Goal: Communication & Community: Ask a question

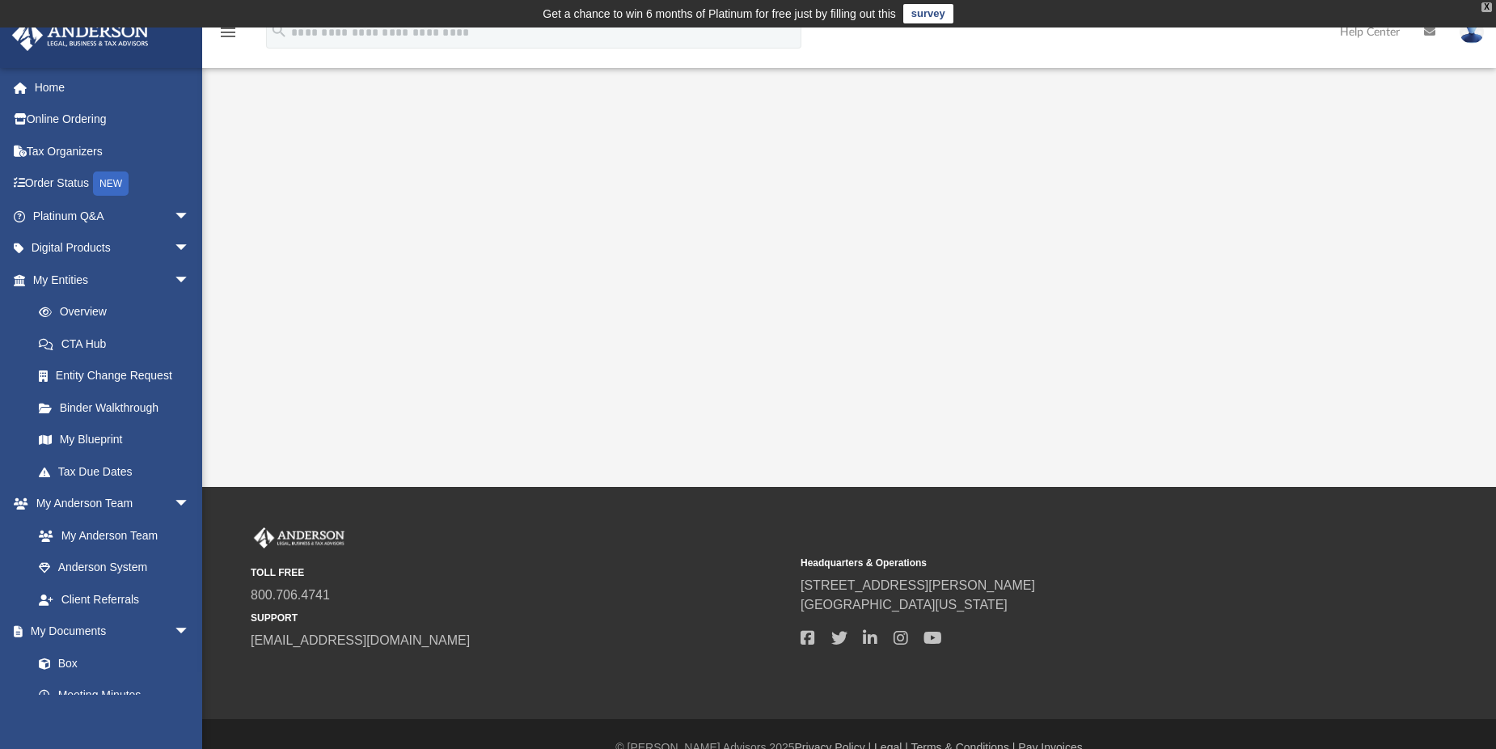
click at [1482, 9] on div "X" at bounding box center [1487, 7] width 11 height 10
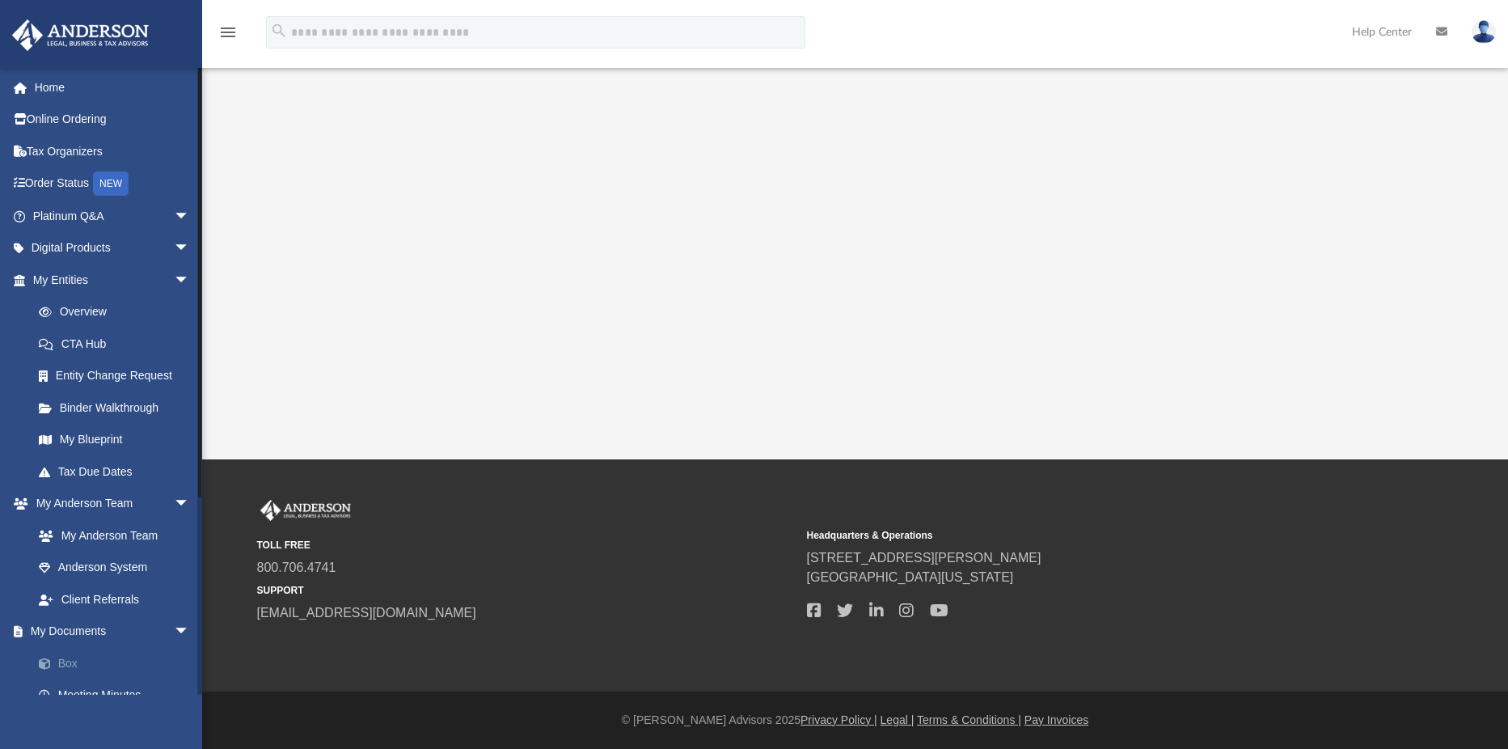
click at [70, 662] on link "Box" at bounding box center [119, 663] width 192 height 32
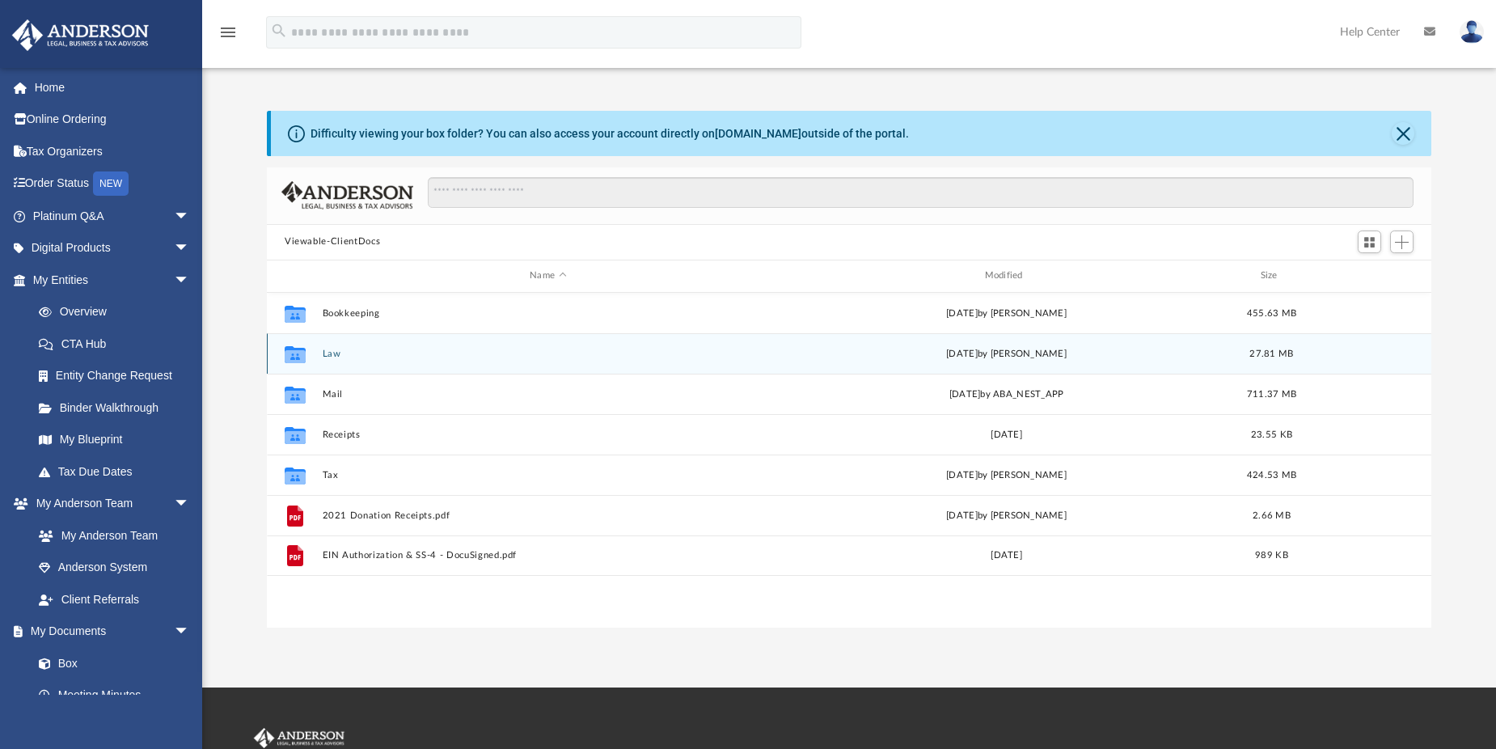
scroll to position [356, 1152]
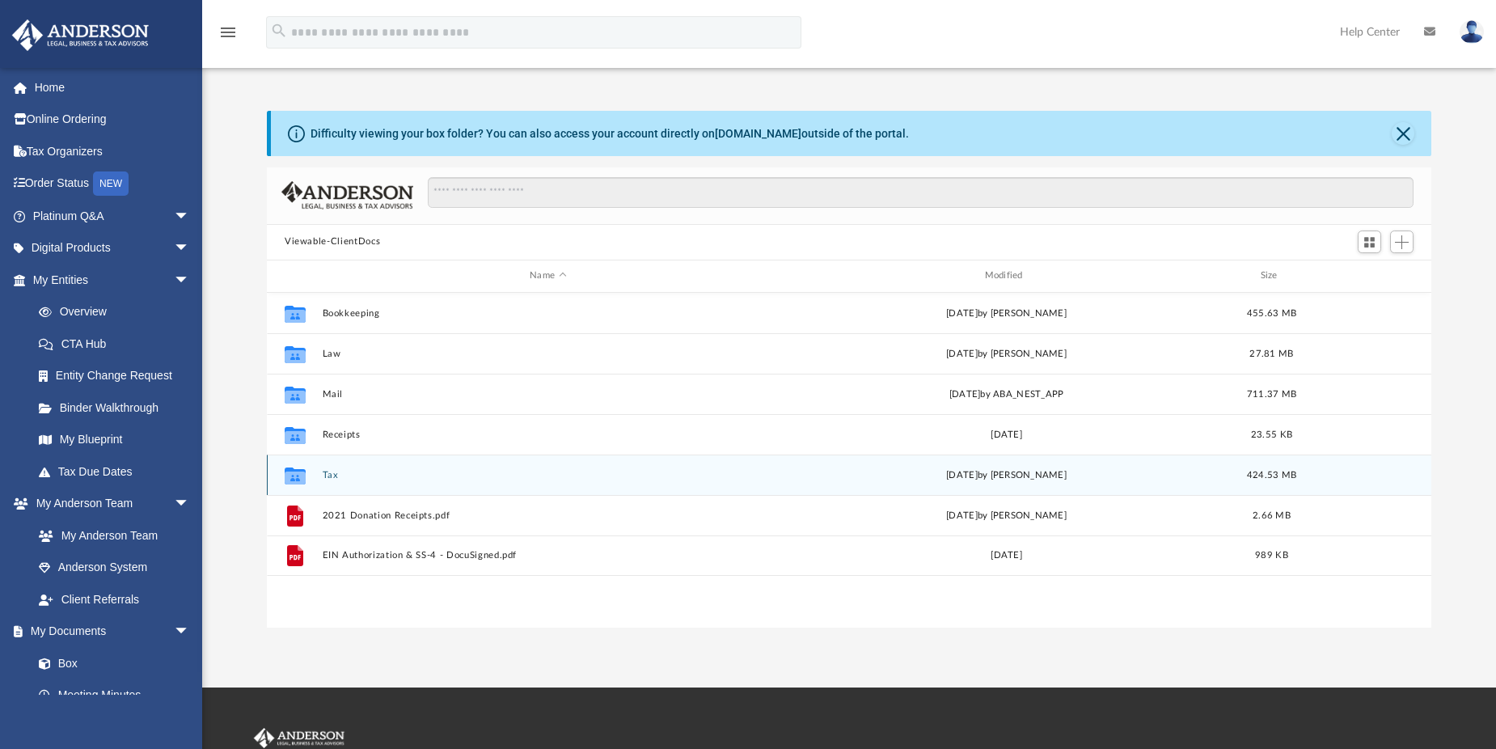
click at [324, 473] on button "Tax" at bounding box center [548, 474] width 451 height 11
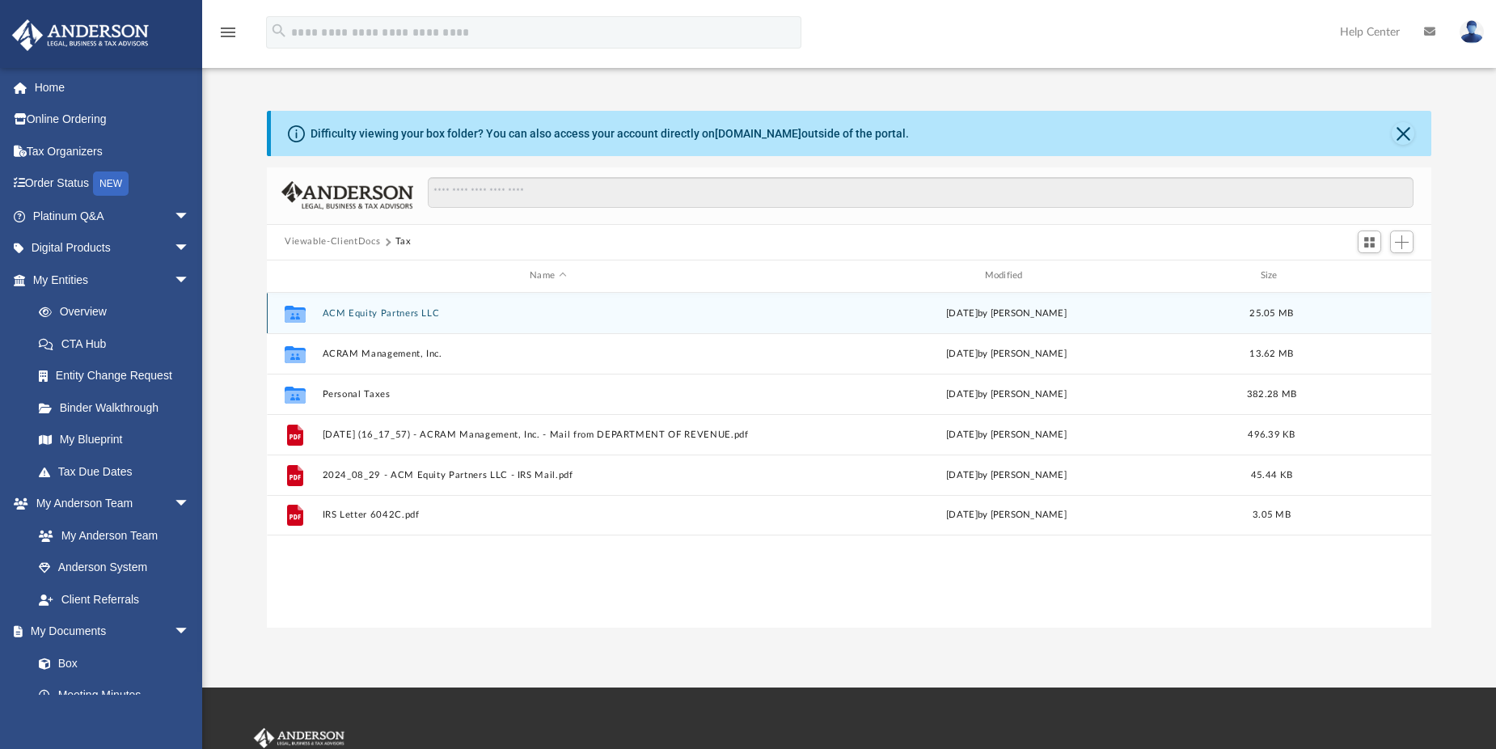
click at [357, 312] on button "ACM Equity Partners LLC" at bounding box center [548, 312] width 451 height 11
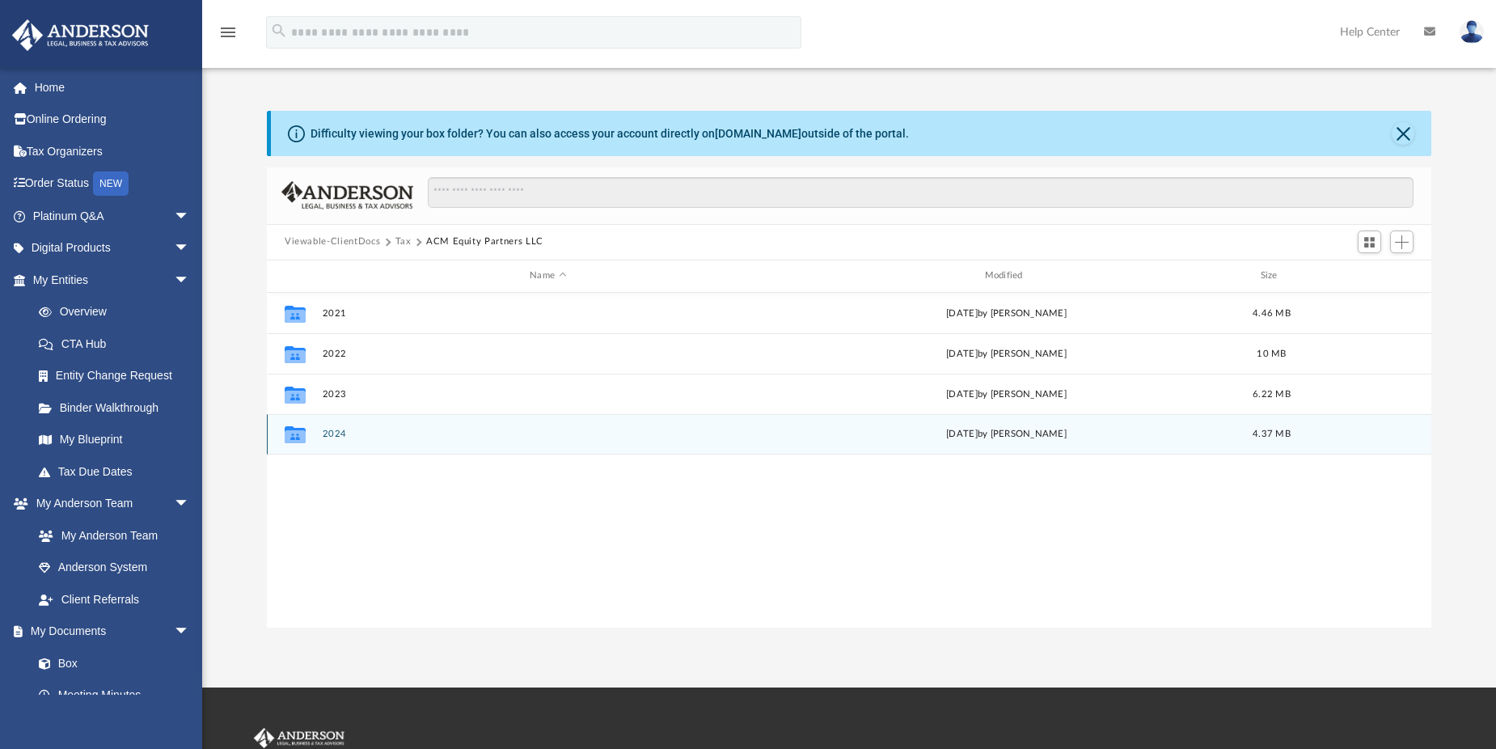
click at [335, 430] on button "2024" at bounding box center [548, 434] width 451 height 11
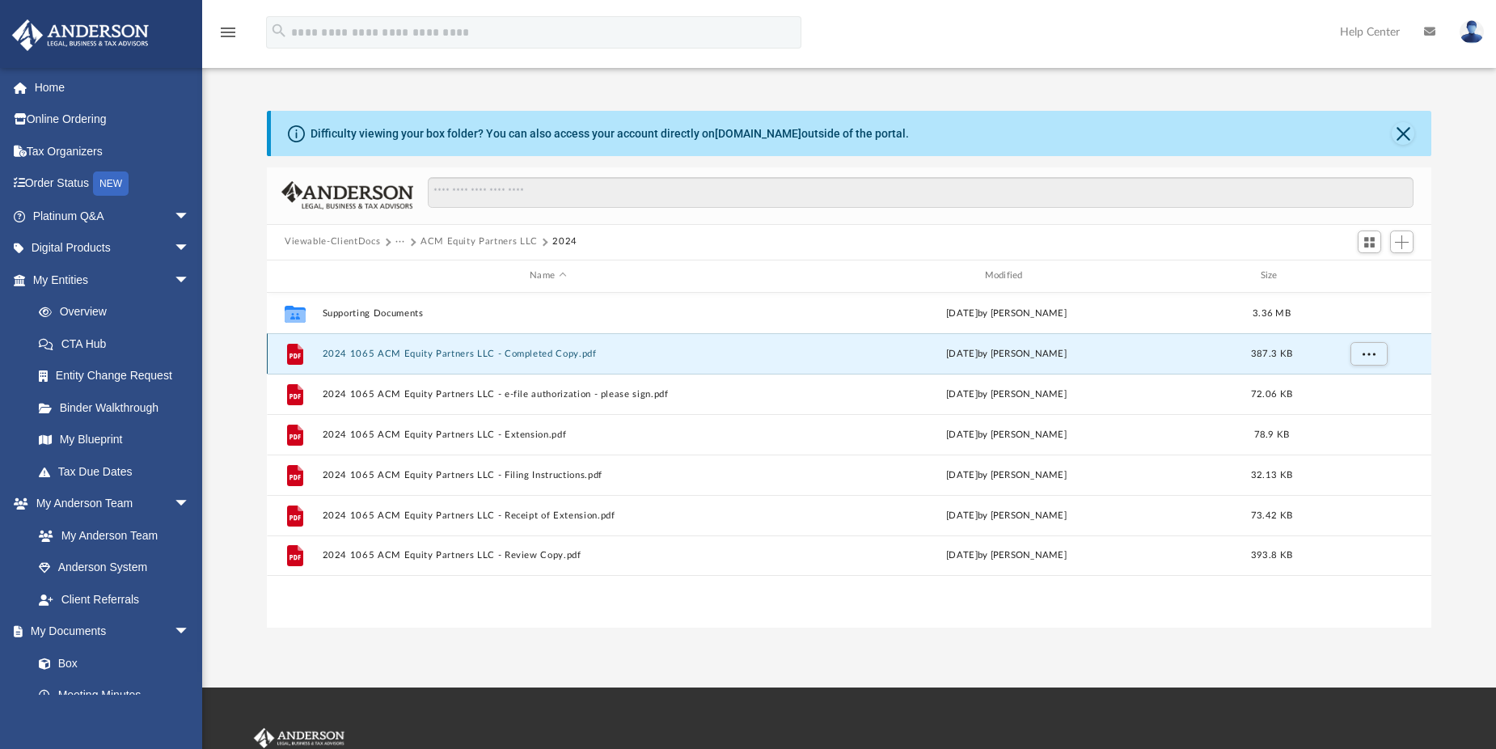
click at [517, 356] on button "2024 1065 ACM Equity Partners LLC - Completed Copy.pdf" at bounding box center [548, 353] width 451 height 11
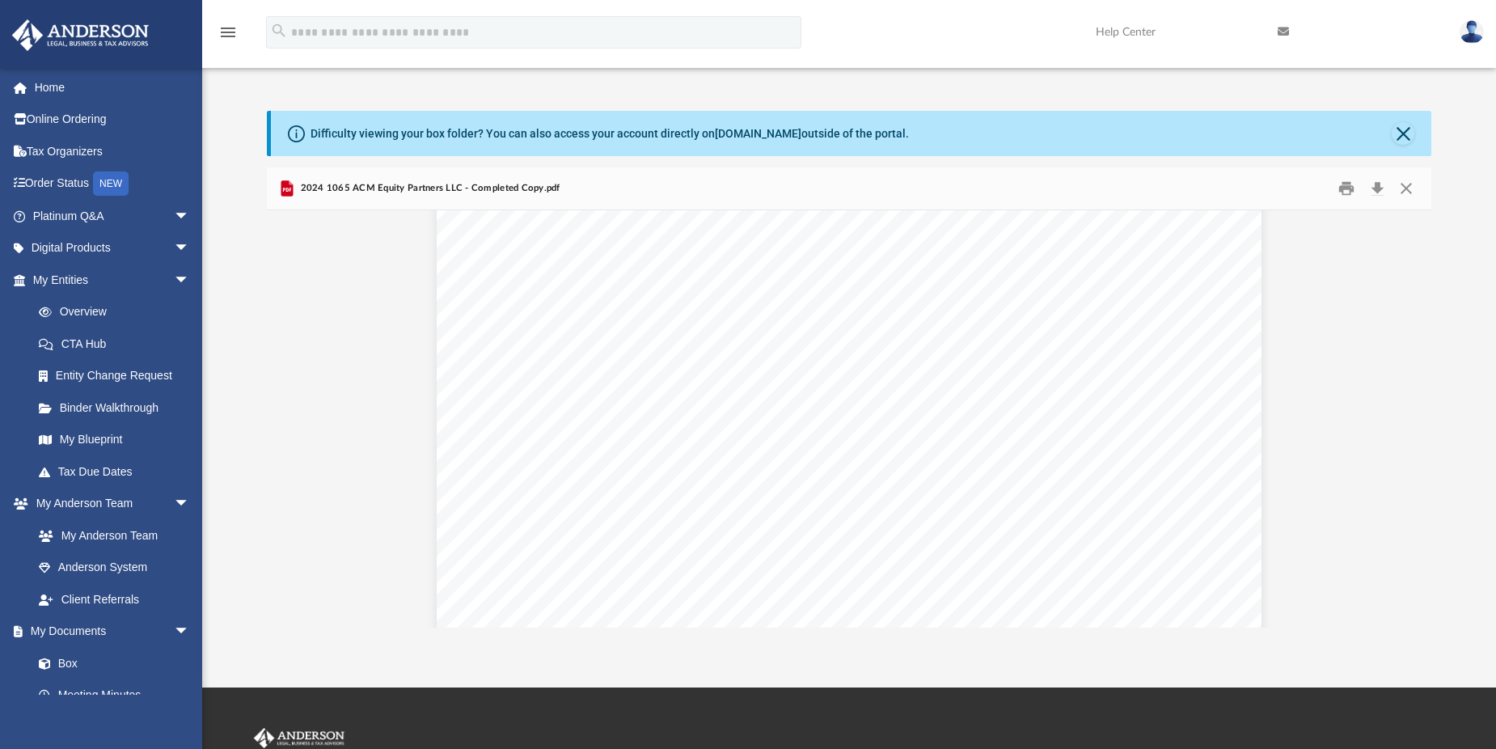
scroll to position [6713, 0]
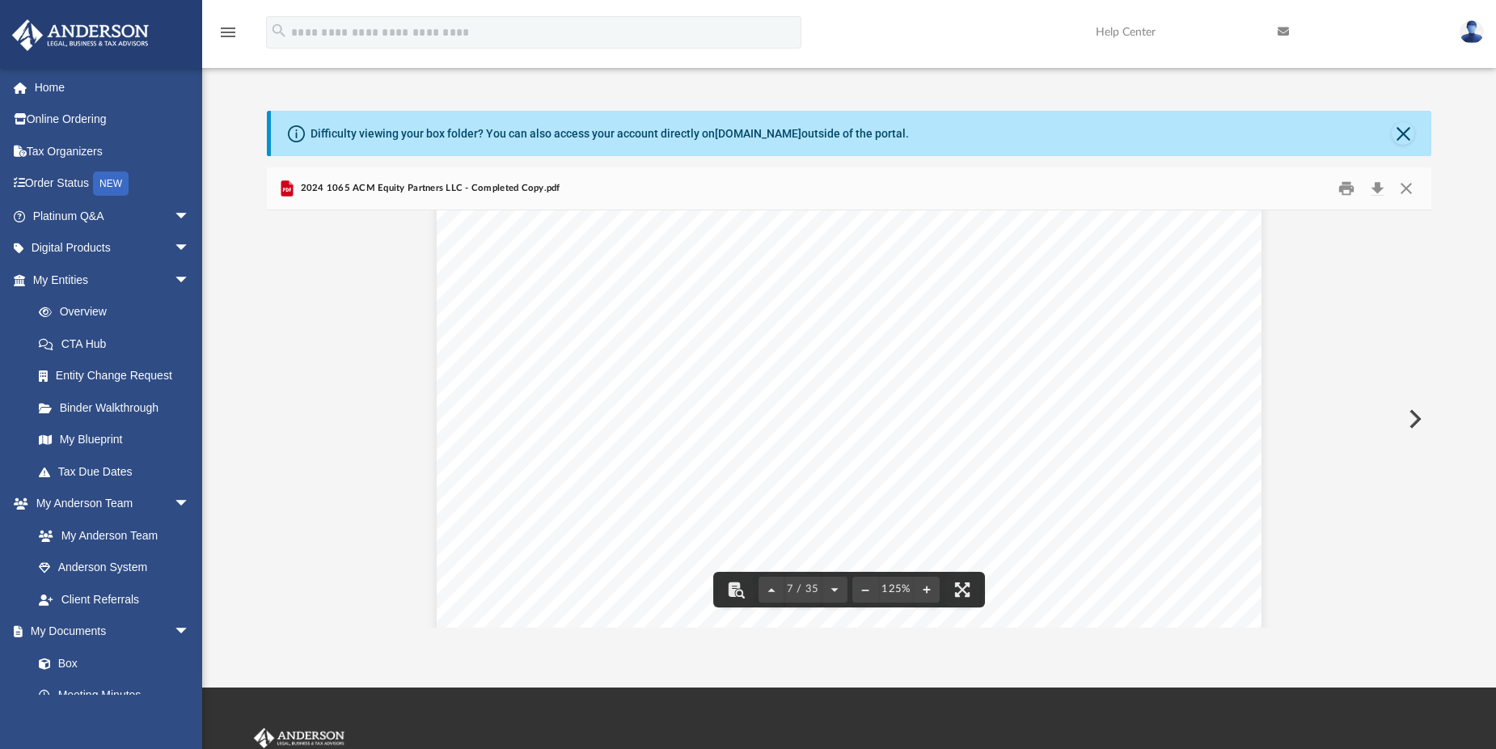
click at [1035, 409] on span "15,000." at bounding box center [1051, 409] width 67 height 13
click at [1026, 425] on span "29,985." at bounding box center [1051, 425] width 67 height 13
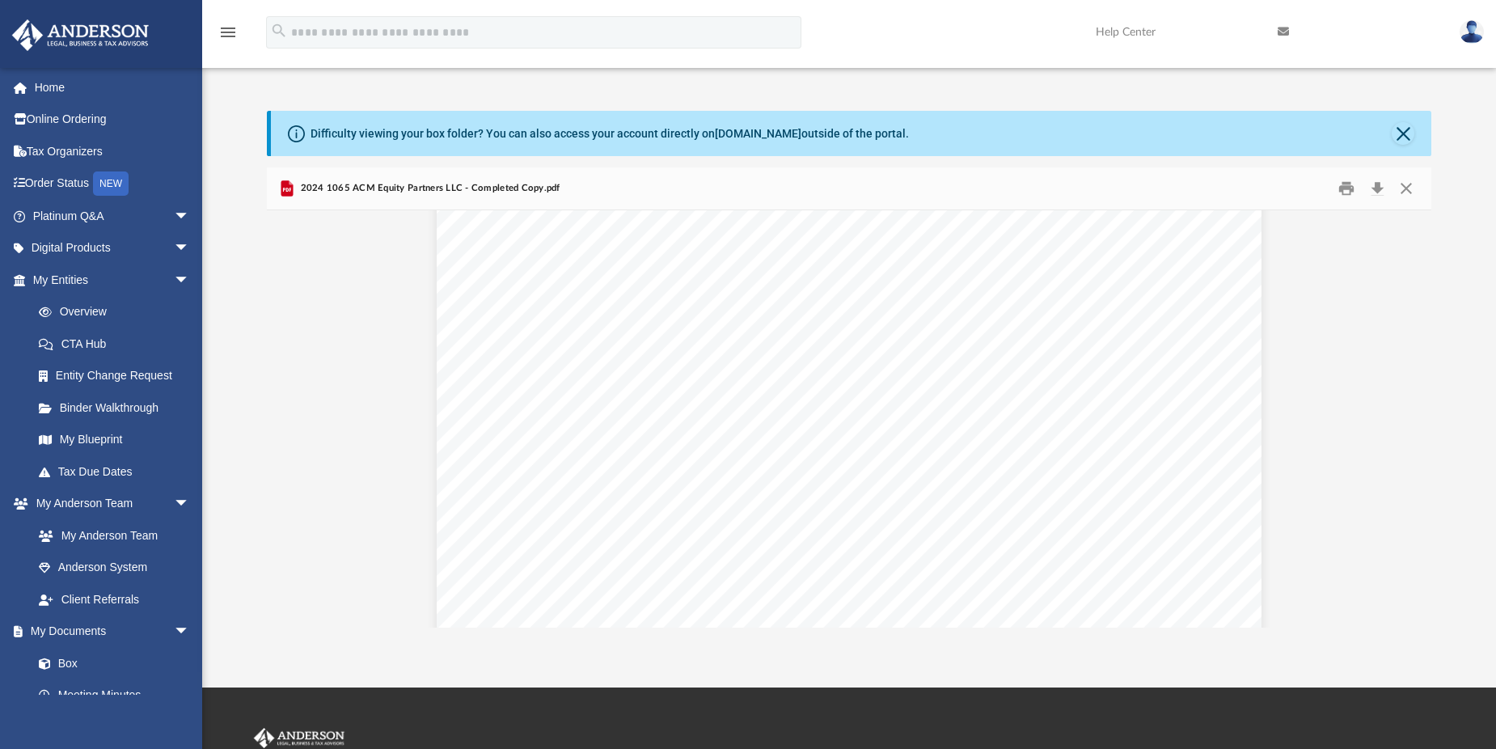
scroll to position [30248, 0]
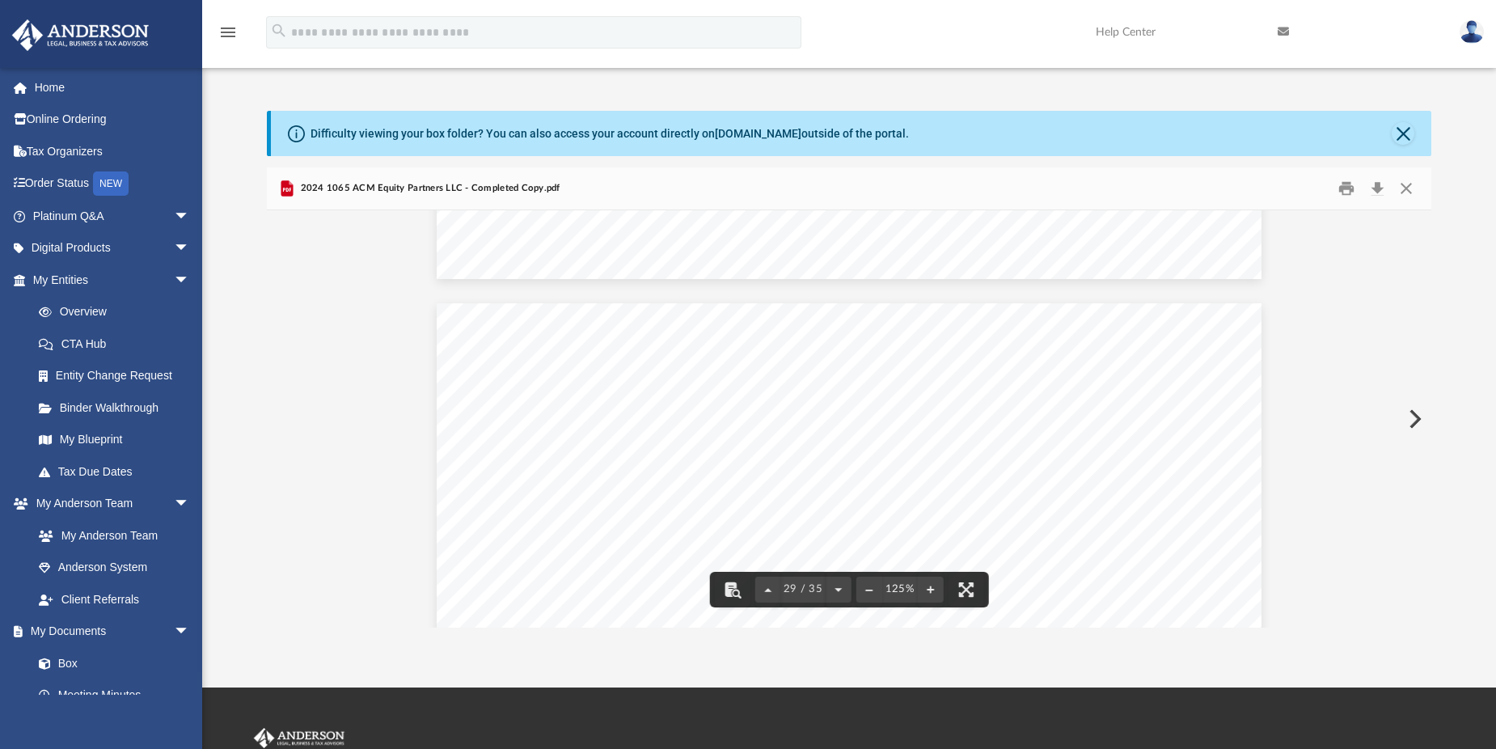
click at [1036, 476] on span "320." at bounding box center [1055, 480] width 38 height 13
drag, startPoint x: 1034, startPoint y: 476, endPoint x: 1047, endPoint y: 476, distance: 13.7
click at [1047, 476] on span "320." at bounding box center [1055, 480] width 38 height 13
drag, startPoint x: 1047, startPoint y: 476, endPoint x: 1039, endPoint y: 482, distance: 9.9
click at [1039, 482] on span "320." at bounding box center [1055, 480] width 38 height 13
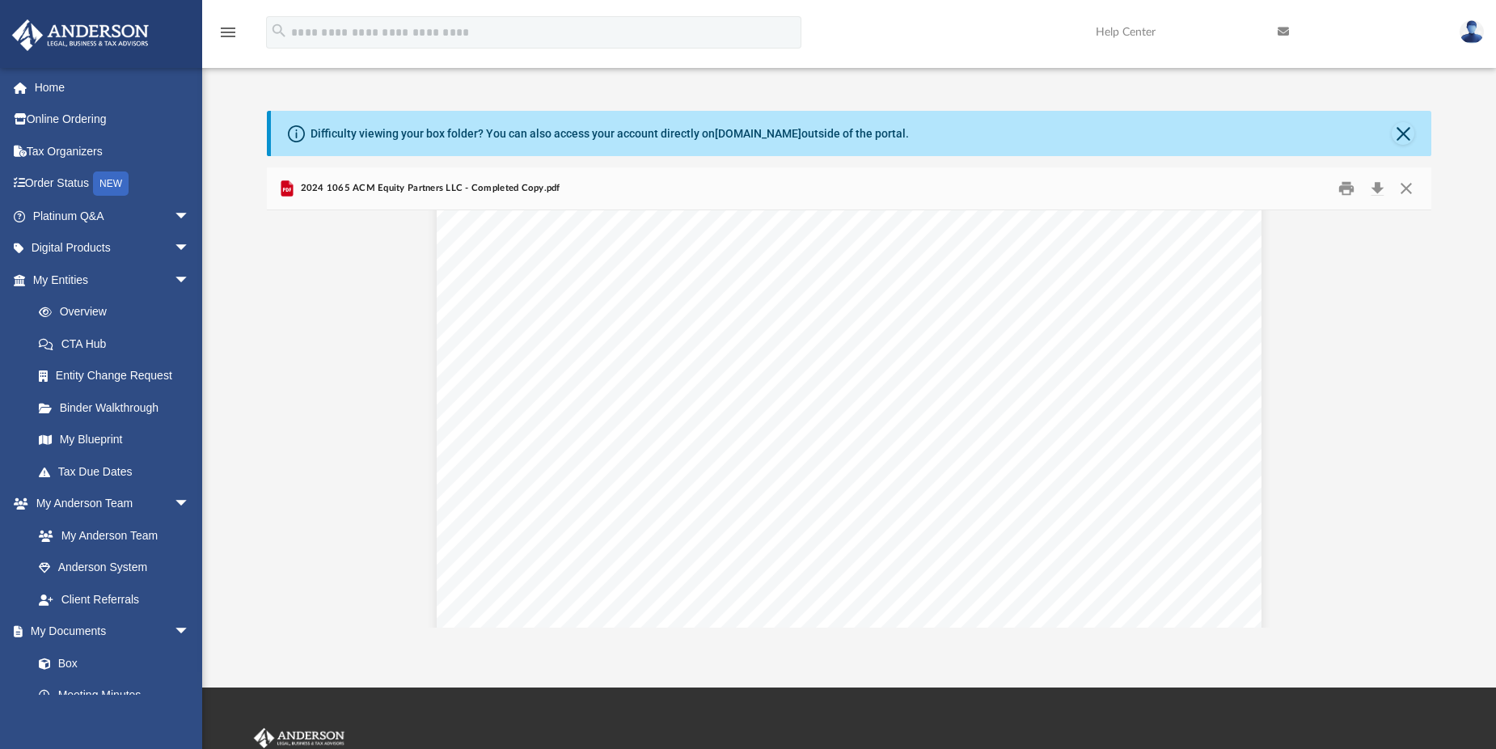
scroll to position [37554, 0]
click at [72, 92] on link "Home" at bounding box center [112, 87] width 203 height 32
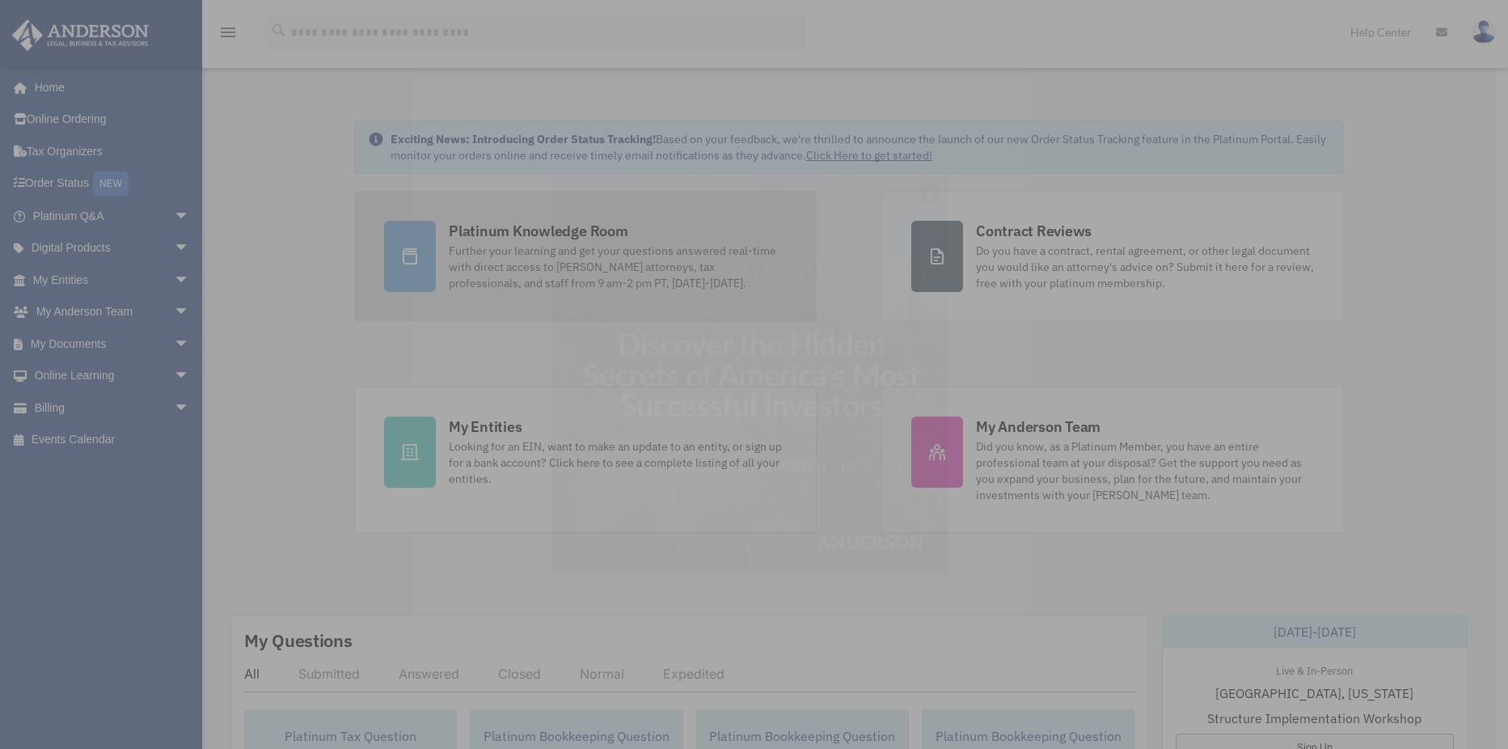
click at [536, 232] on div "x" at bounding box center [754, 374] width 1508 height 749
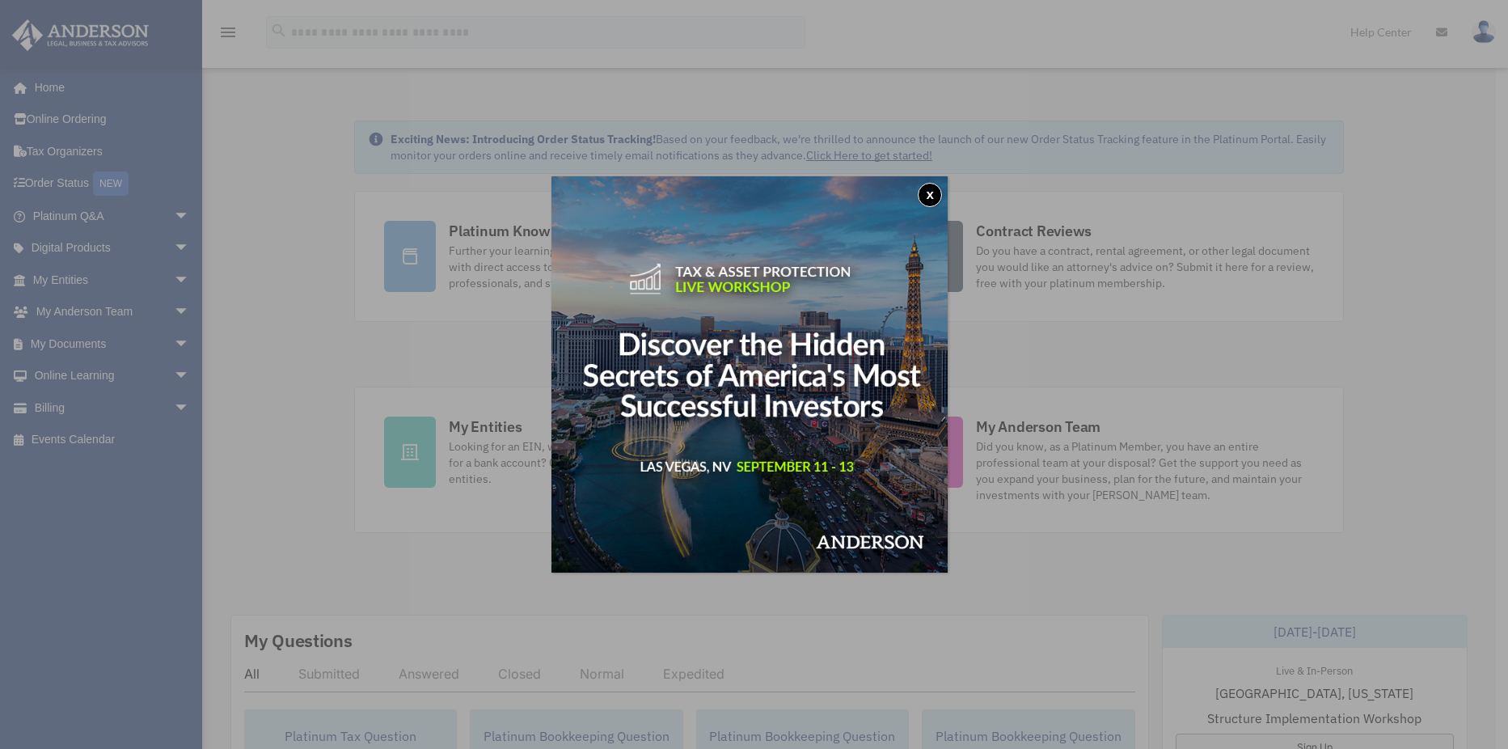
click at [934, 186] on button "x" at bounding box center [930, 195] width 24 height 24
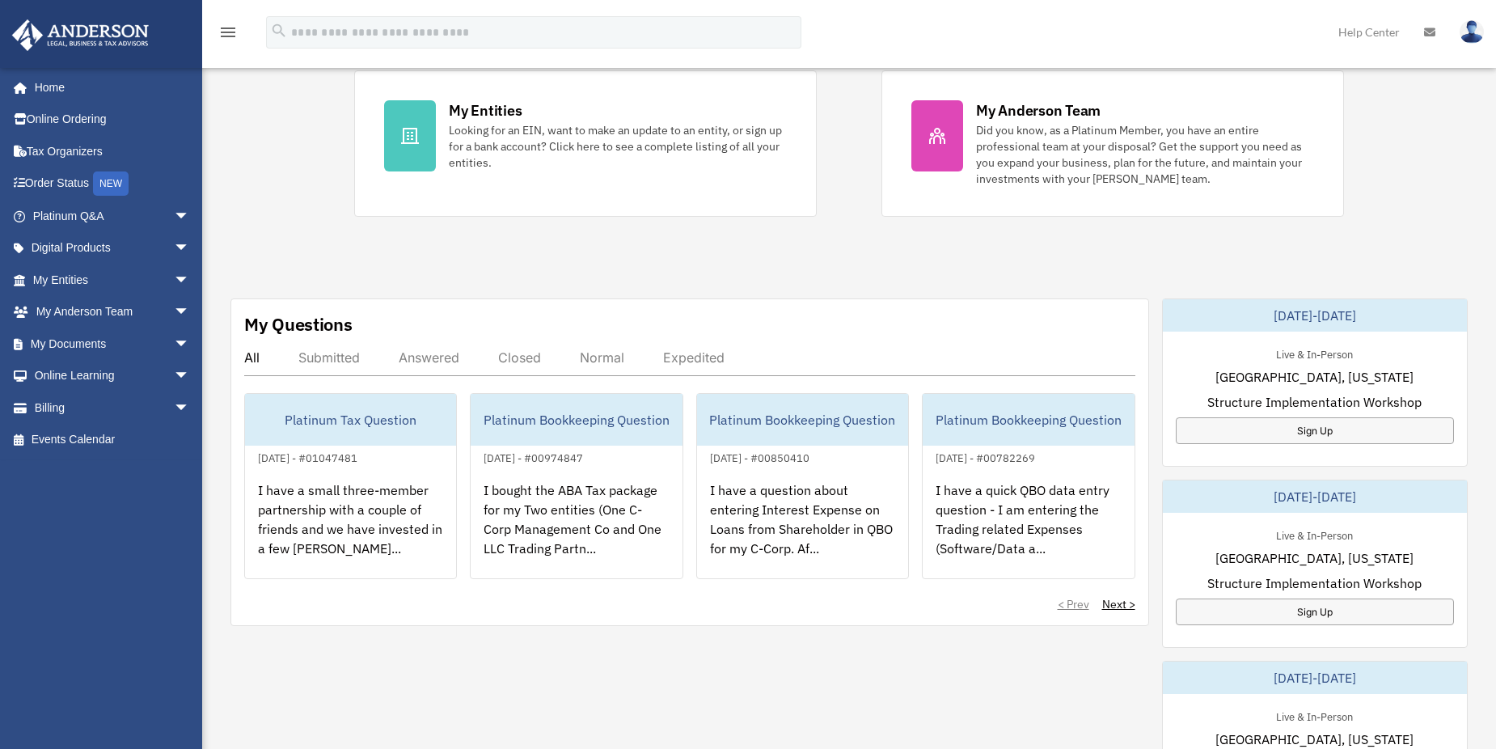
scroll to position [324, 0]
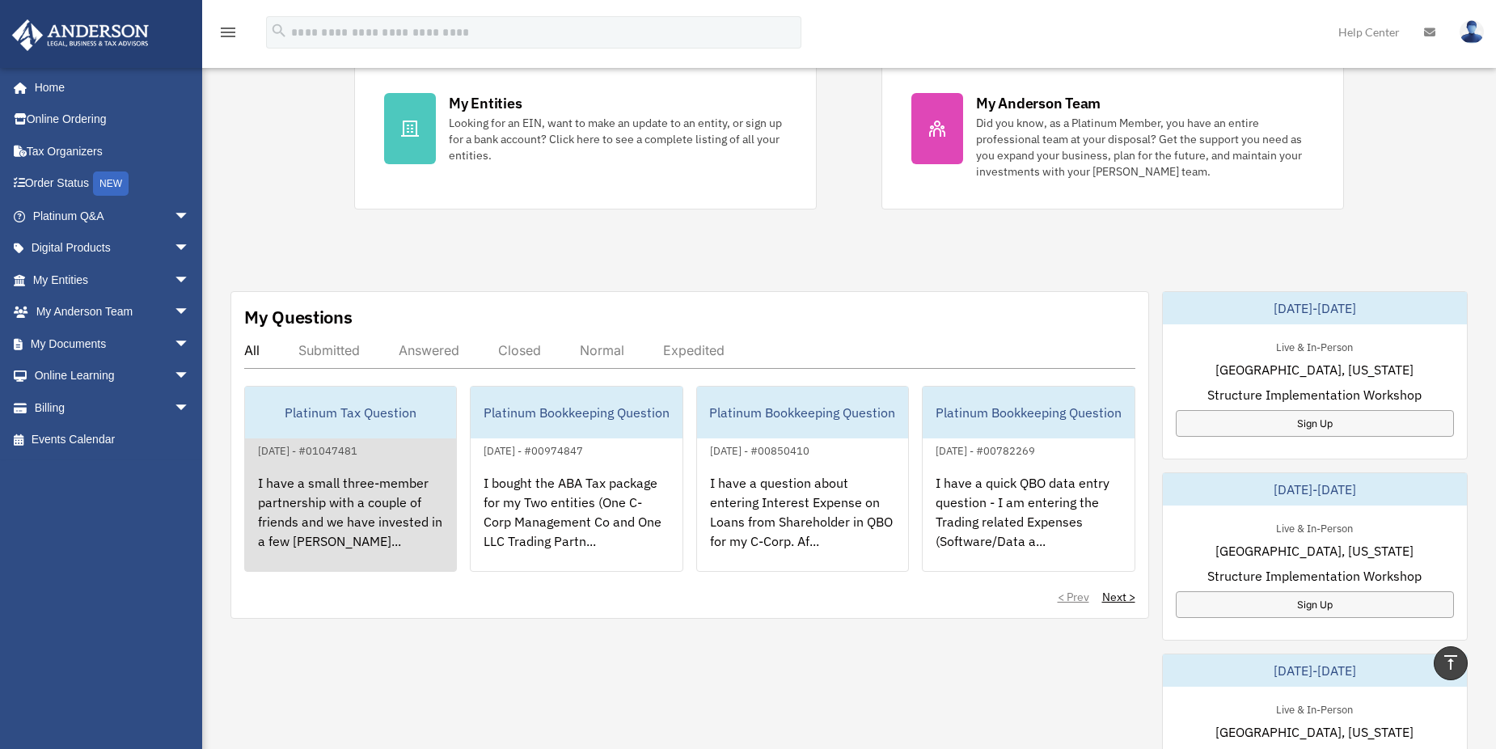
click at [353, 507] on div "I have a small three-member partnership with a couple of friends and we have in…" at bounding box center [350, 523] width 211 height 126
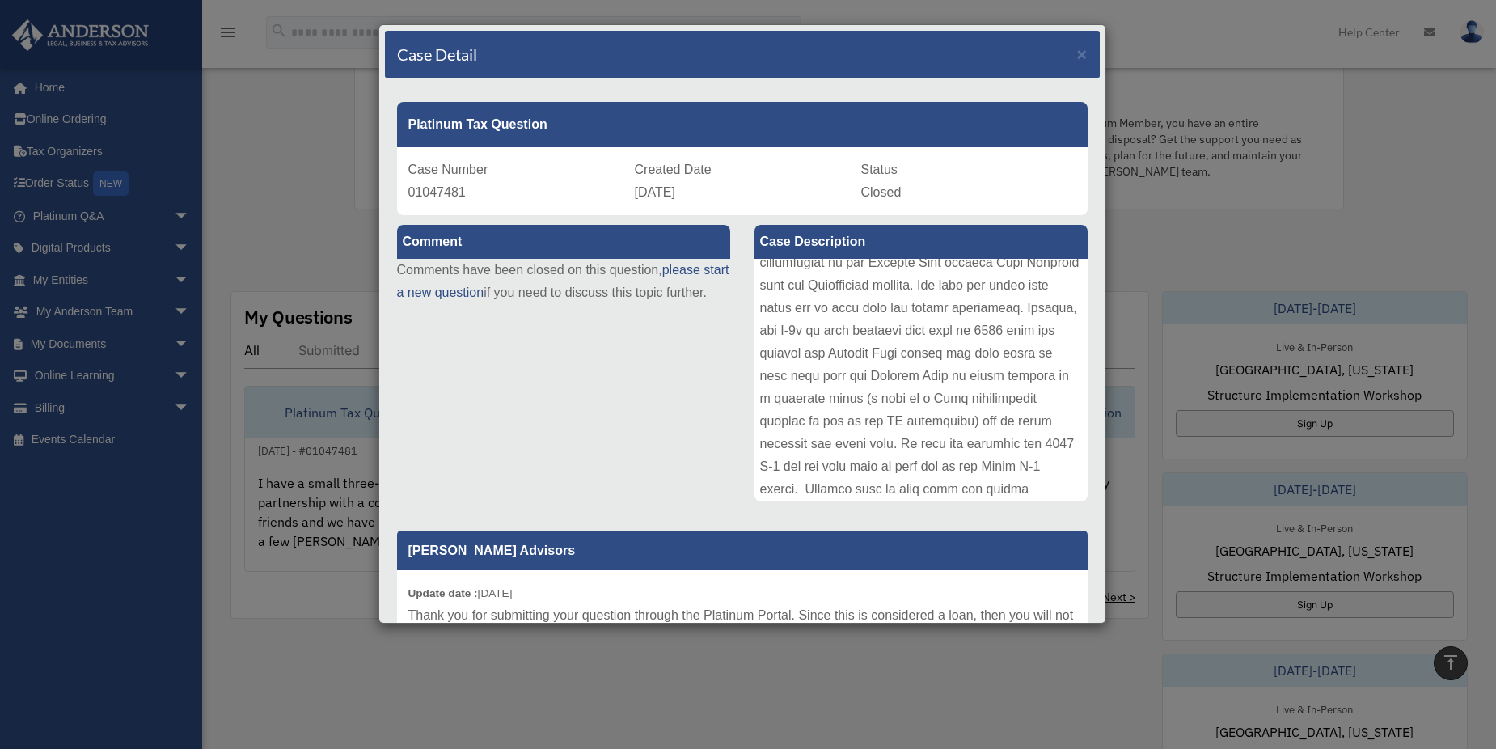
scroll to position [0, 0]
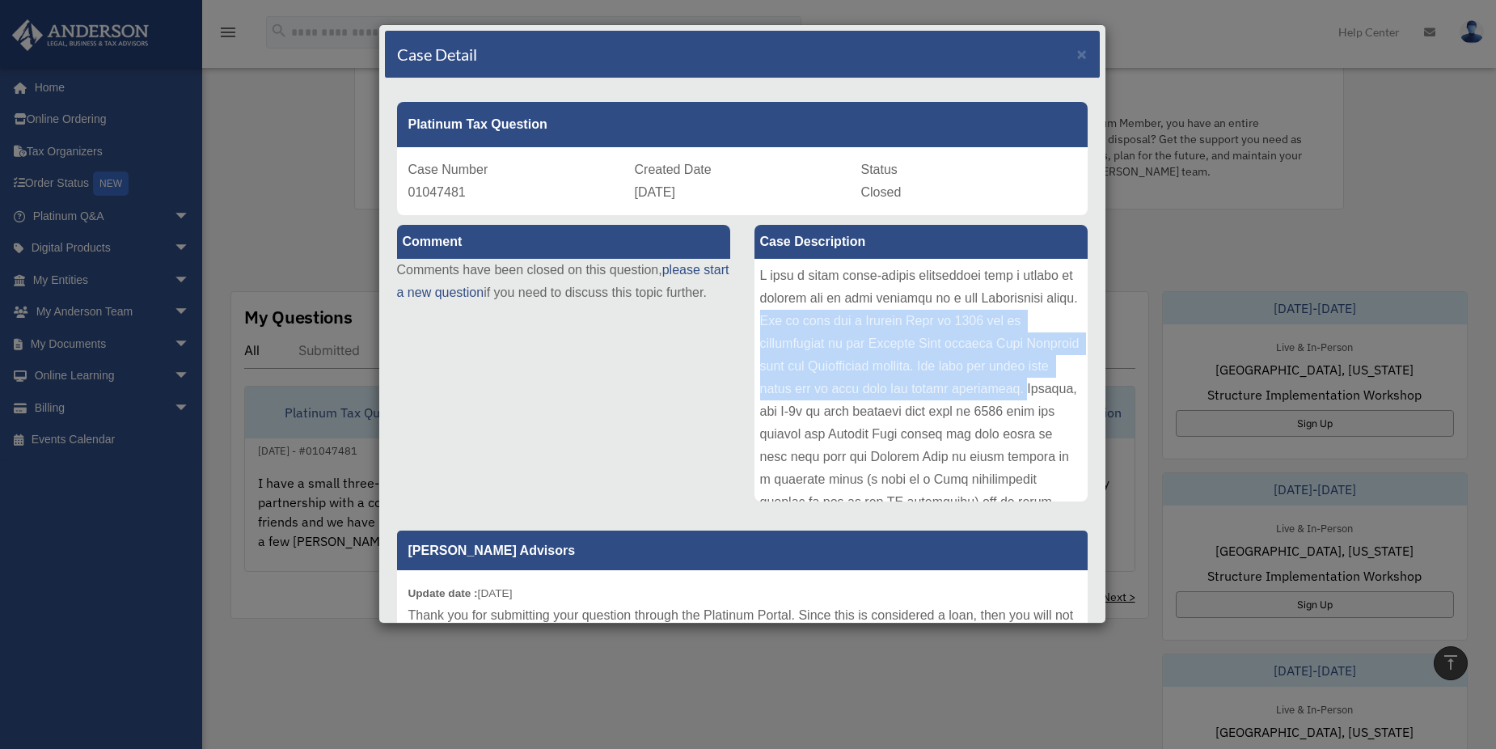
drag, startPoint x: 864, startPoint y: 316, endPoint x: 861, endPoint y: 406, distance: 89.8
click at [861, 406] on div at bounding box center [921, 380] width 333 height 243
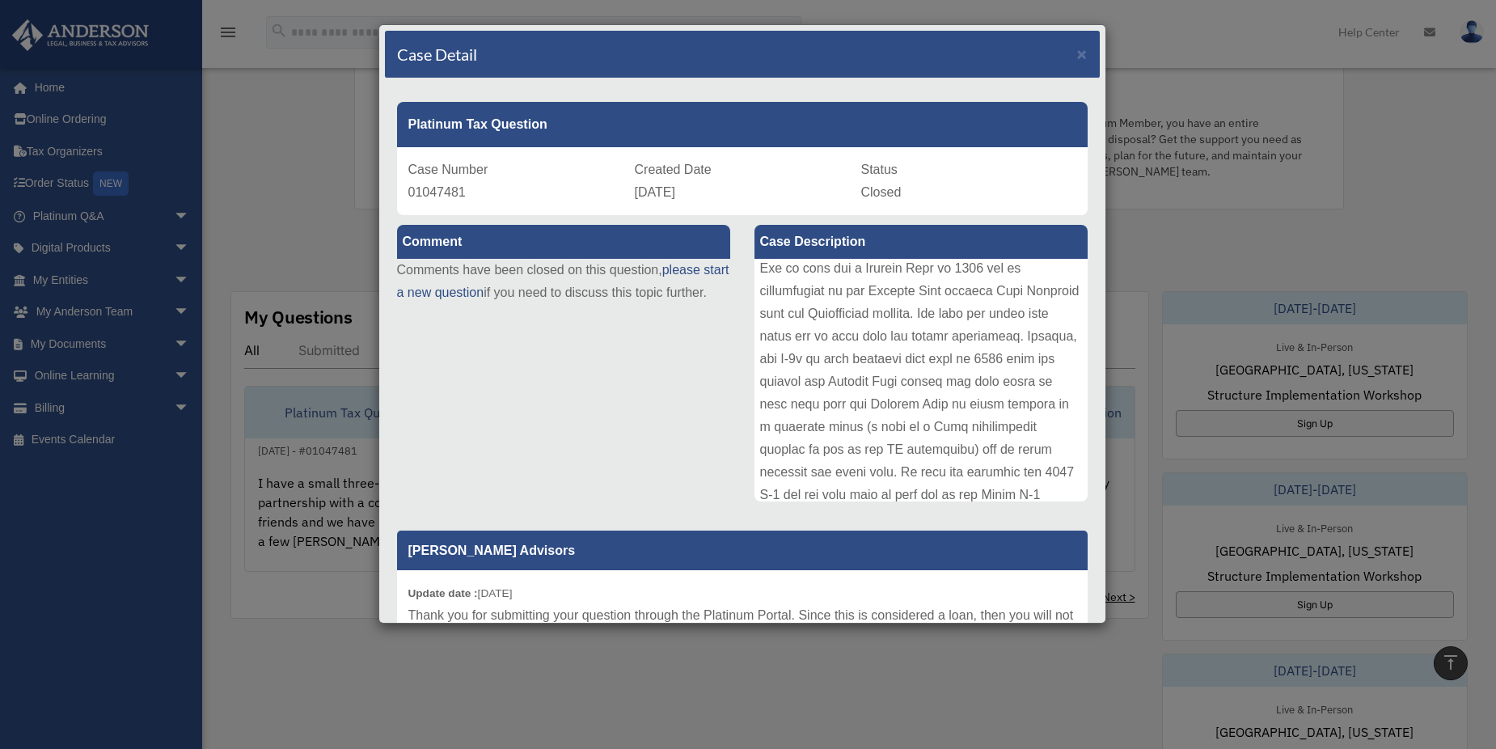
scroll to position [81, 0]
click at [830, 351] on div at bounding box center [921, 380] width 333 height 243
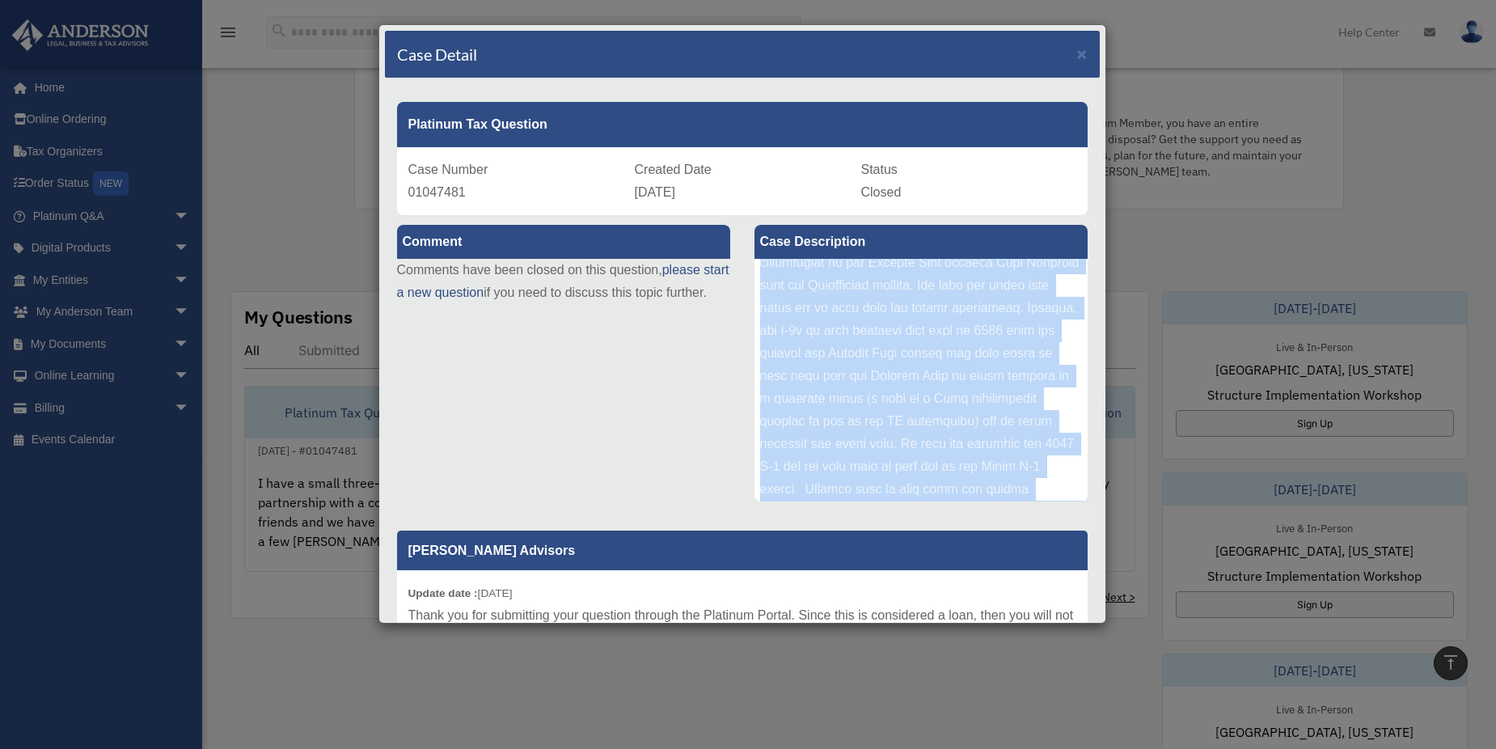
drag, startPoint x: 830, startPoint y: 351, endPoint x: 843, endPoint y: 349, distance: 13.0
click at [843, 349] on div at bounding box center [921, 380] width 333 height 243
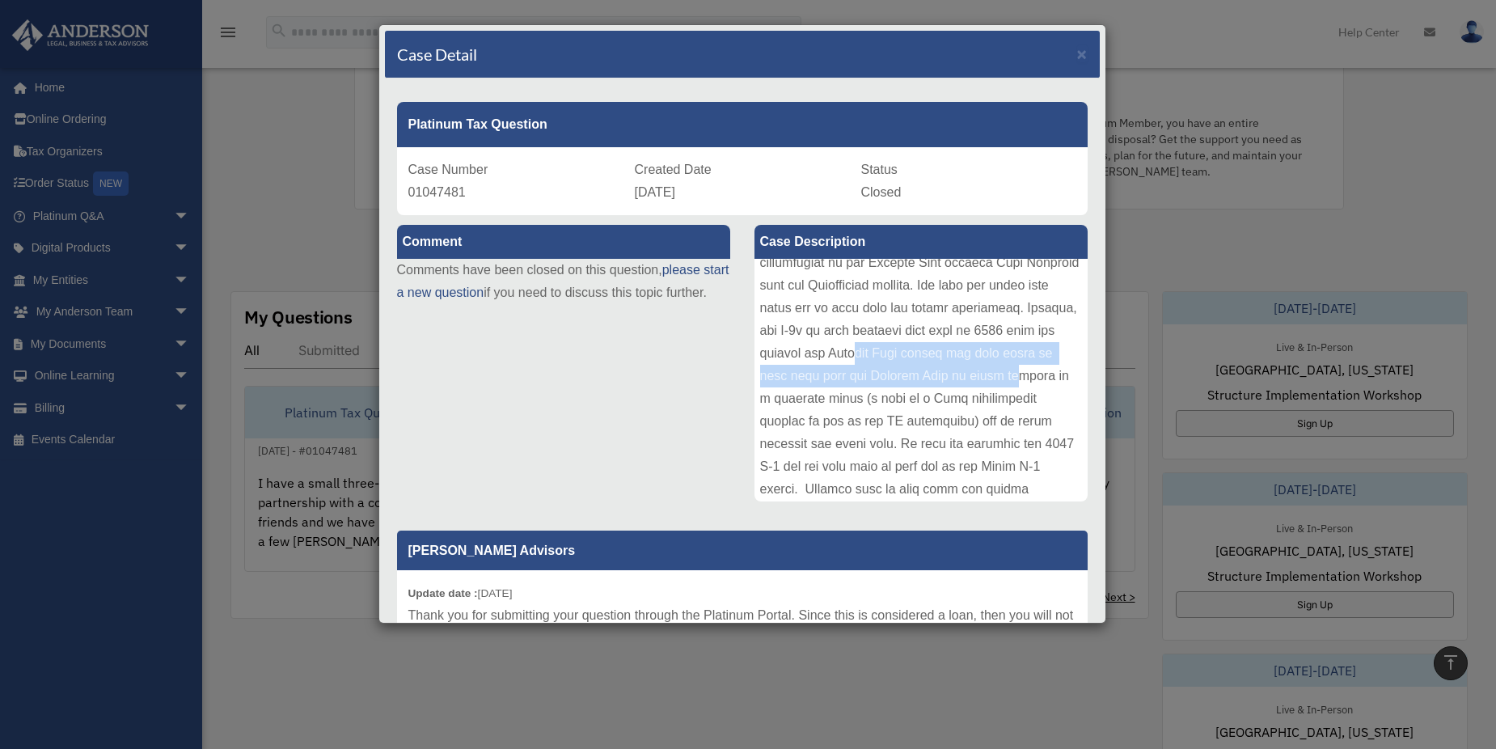
drag, startPoint x: 782, startPoint y: 374, endPoint x: 926, endPoint y: 397, distance: 145.7
click at [926, 397] on div at bounding box center [921, 380] width 333 height 243
drag, startPoint x: 926, startPoint y: 397, endPoint x: 899, endPoint y: 400, distance: 26.9
click at [899, 400] on div at bounding box center [921, 380] width 333 height 243
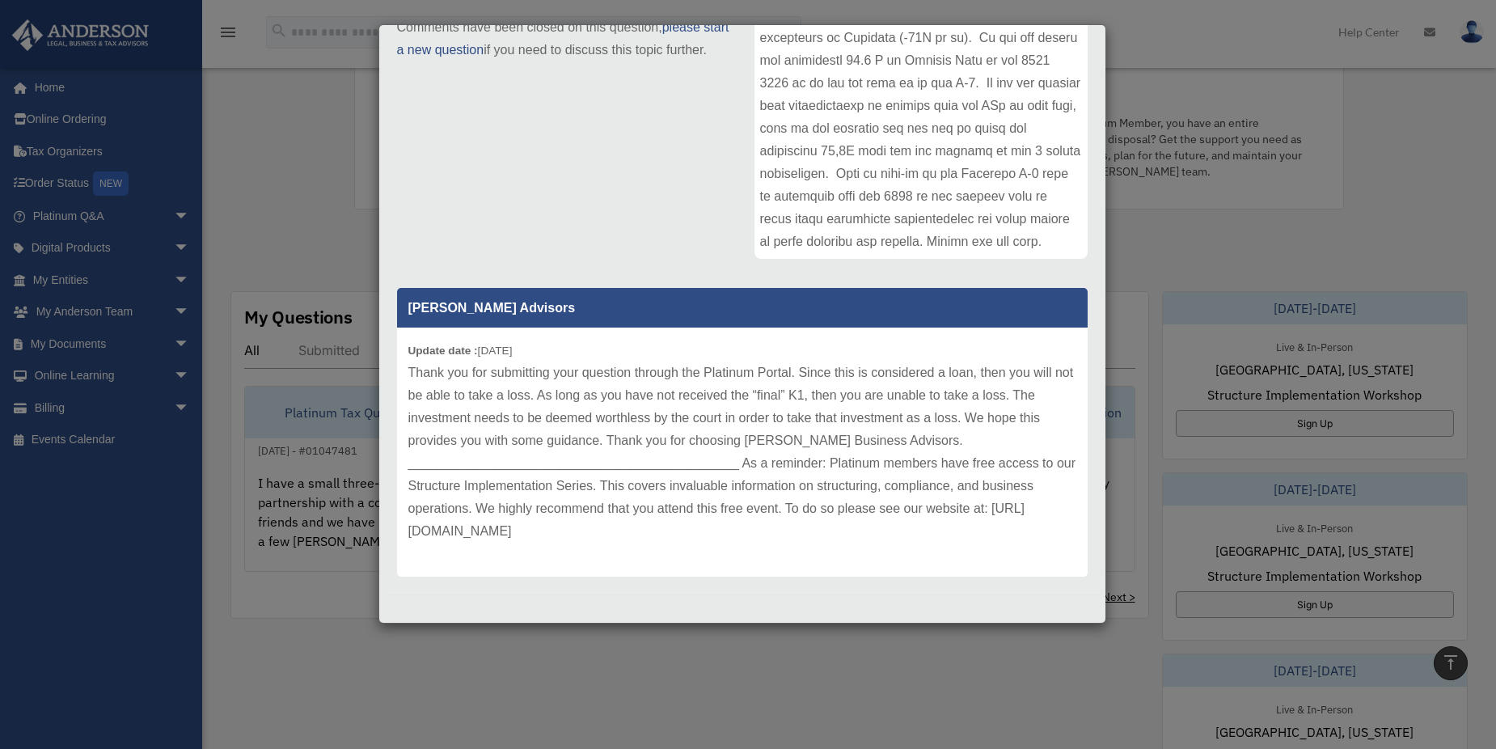
scroll to position [245, 0]
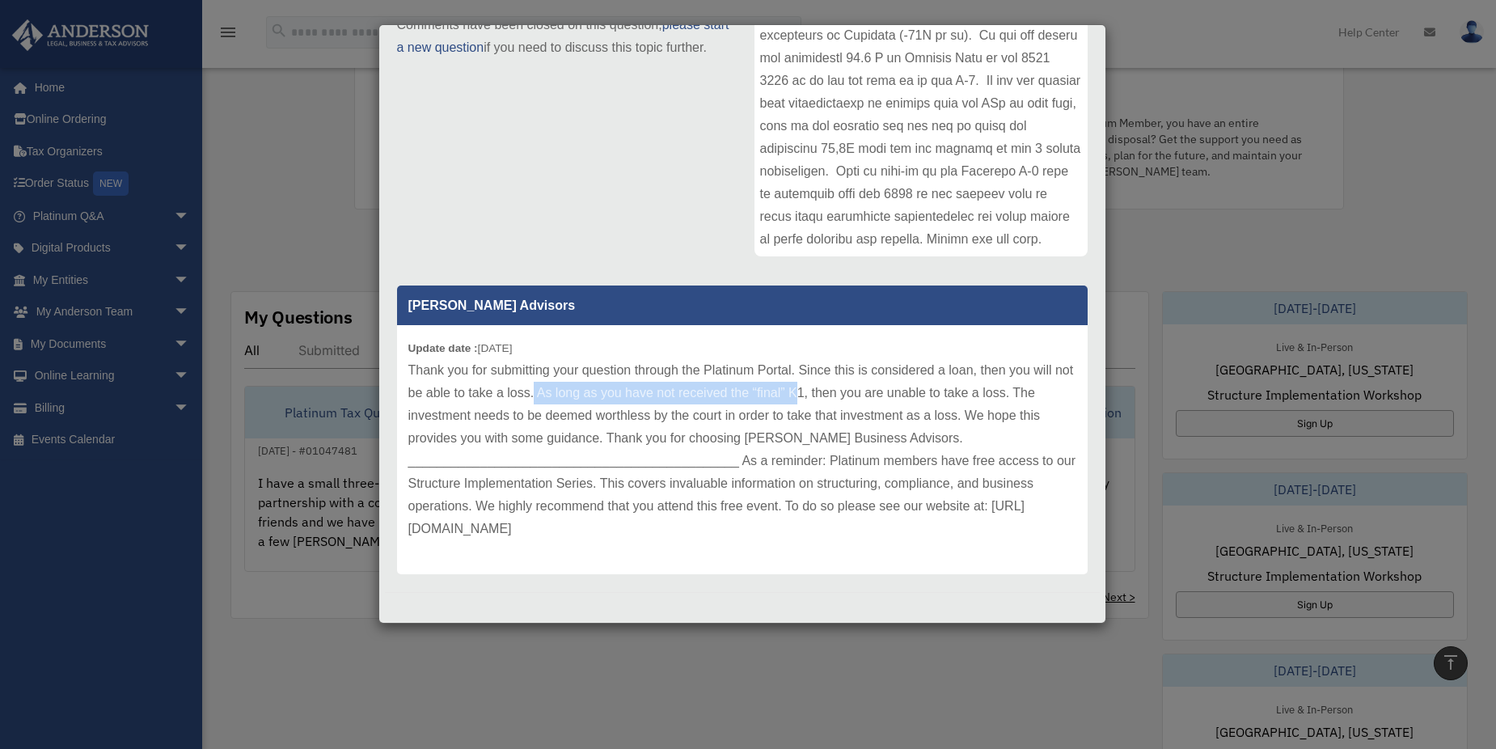
drag, startPoint x: 556, startPoint y: 391, endPoint x: 822, endPoint y: 396, distance: 265.3
click at [822, 396] on p "Thank you for submitting your question through the Platinum Portal. Since this …" at bounding box center [742, 449] width 668 height 181
click at [600, 413] on p "Thank you for submitting your question through the Platinum Portal. Since this …" at bounding box center [742, 449] width 668 height 181
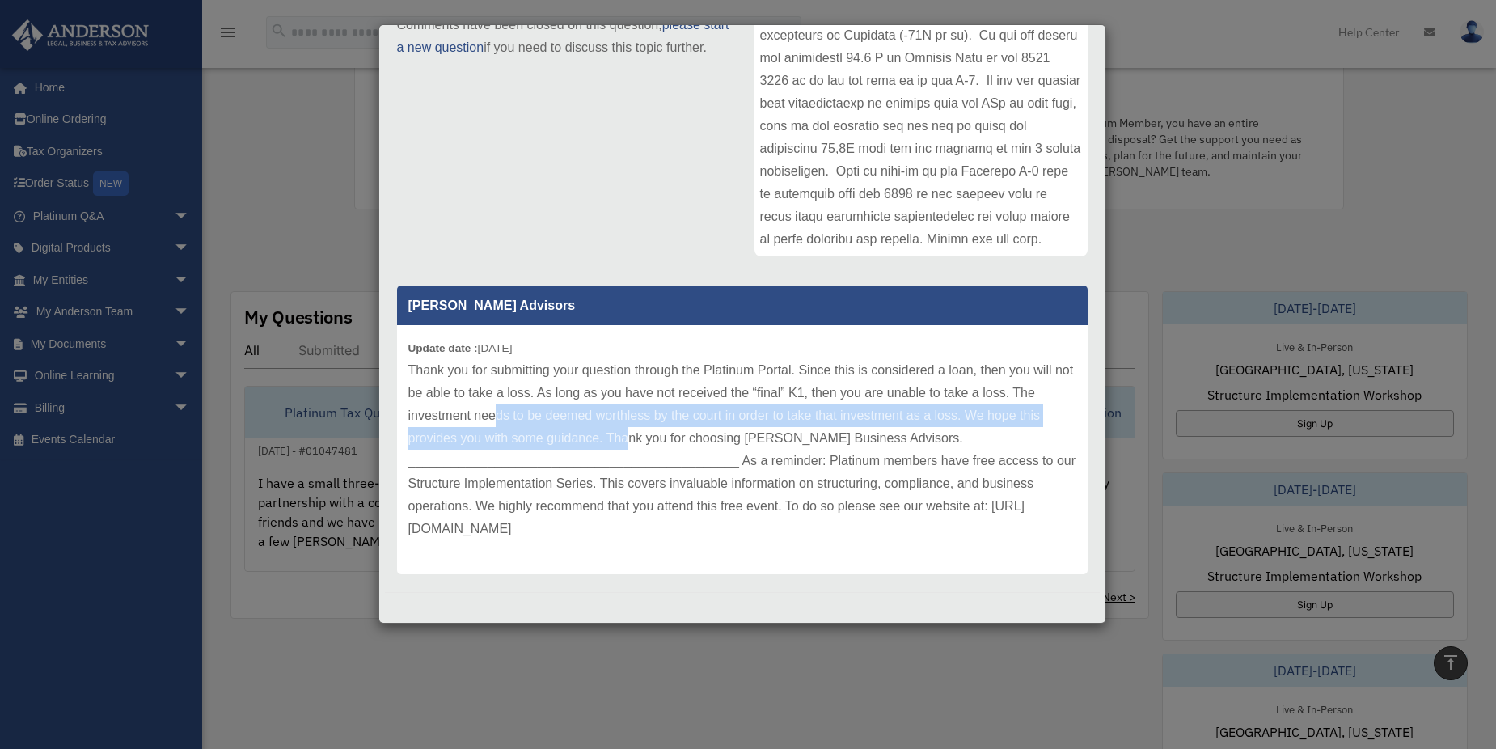
drag, startPoint x: 493, startPoint y: 420, endPoint x: 630, endPoint y: 428, distance: 136.9
click at [630, 428] on p "Thank you for submitting your question through the Platinum Portal. Since this …" at bounding box center [742, 449] width 668 height 181
drag, startPoint x: 630, startPoint y: 428, endPoint x: 730, endPoint y: 415, distance: 101.1
click at [730, 415] on p "Thank you for submitting your question through the Platinum Portal. Since this …" at bounding box center [742, 449] width 668 height 181
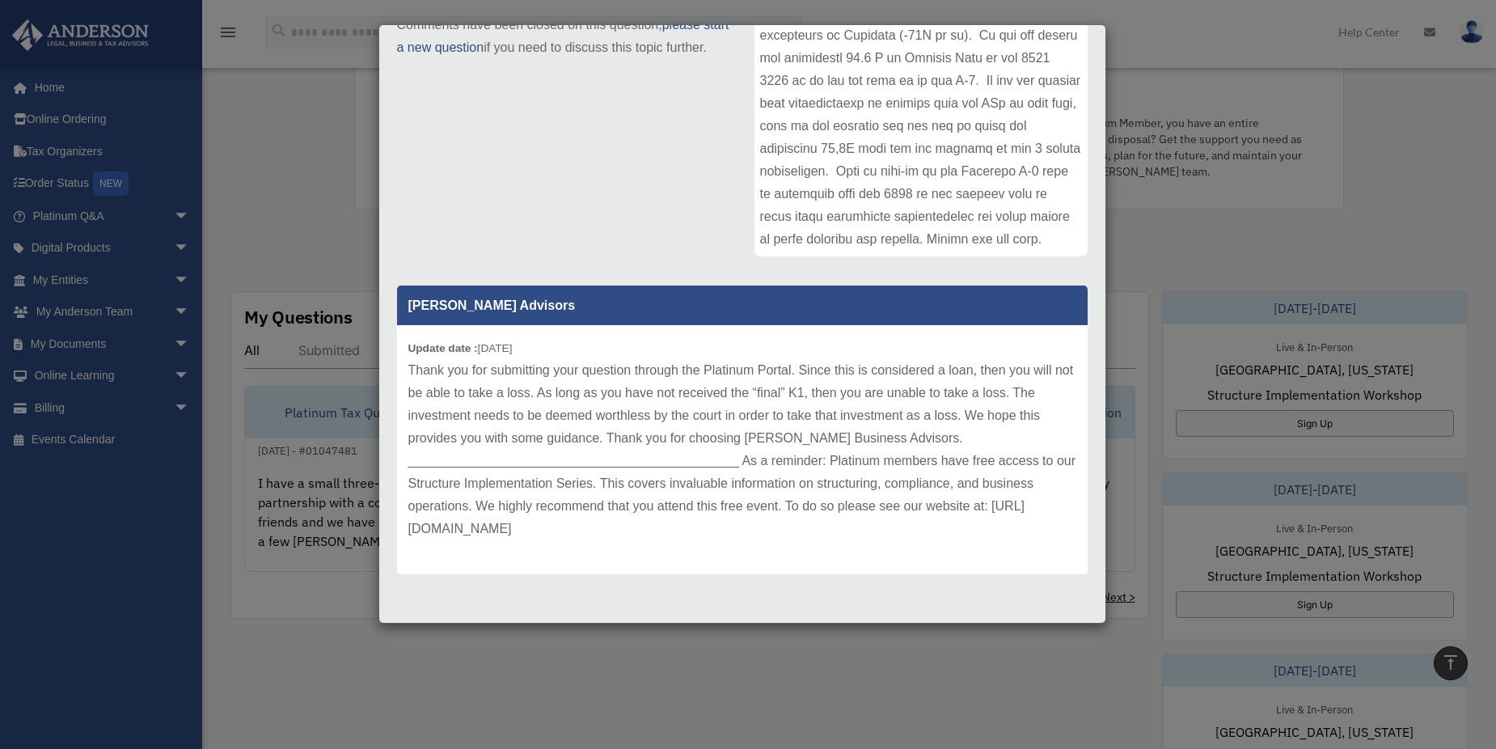
click at [725, 421] on p "Thank you for submitting your question through the Platinum Portal. Since this …" at bounding box center [742, 449] width 668 height 181
drag, startPoint x: 660, startPoint y: 417, endPoint x: 763, endPoint y: 422, distance: 103.7
click at [675, 417] on p "Thank you for submitting your question through the Platinum Portal. Since this …" at bounding box center [742, 449] width 668 height 181
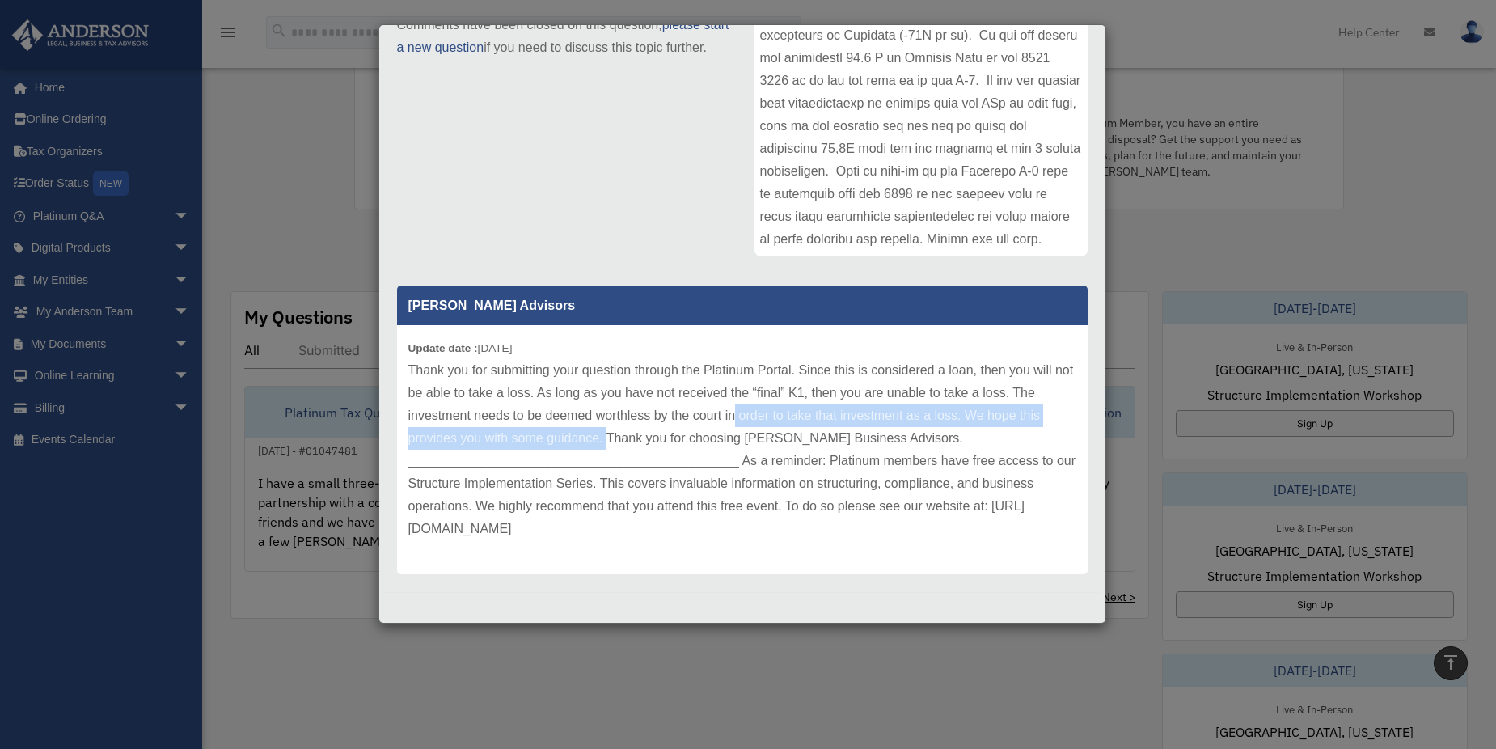
drag, startPoint x: 763, startPoint y: 422, endPoint x: 607, endPoint y: 438, distance: 157.7
click at [607, 438] on p "Thank you for submitting your question through the Platinum Portal. Since this …" at bounding box center [742, 449] width 668 height 181
drag, startPoint x: 607, startPoint y: 438, endPoint x: 584, endPoint y: 432, distance: 23.6
click at [584, 432] on p "Thank you for submitting your question through the Platinum Portal. Since this …" at bounding box center [742, 449] width 668 height 181
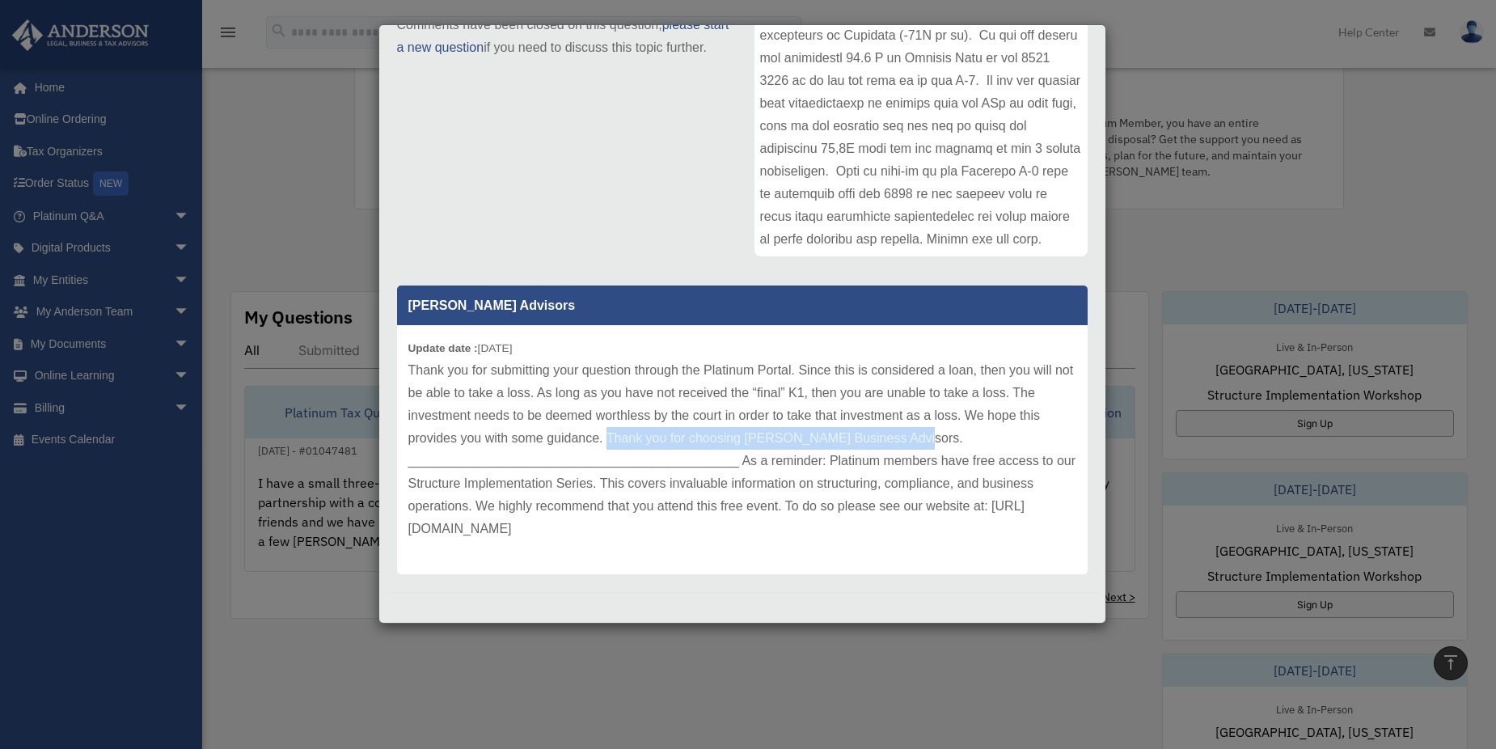
drag, startPoint x: 605, startPoint y: 434, endPoint x: 921, endPoint y: 428, distance: 316.3
click at [921, 428] on p "Thank you for submitting your question through the Platinum Portal. Since this …" at bounding box center [742, 449] width 668 height 181
drag, startPoint x: 921, startPoint y: 428, endPoint x: 827, endPoint y: 427, distance: 94.6
click at [827, 427] on p "Thank you for submitting your question through the Platinum Portal. Since this …" at bounding box center [742, 449] width 668 height 181
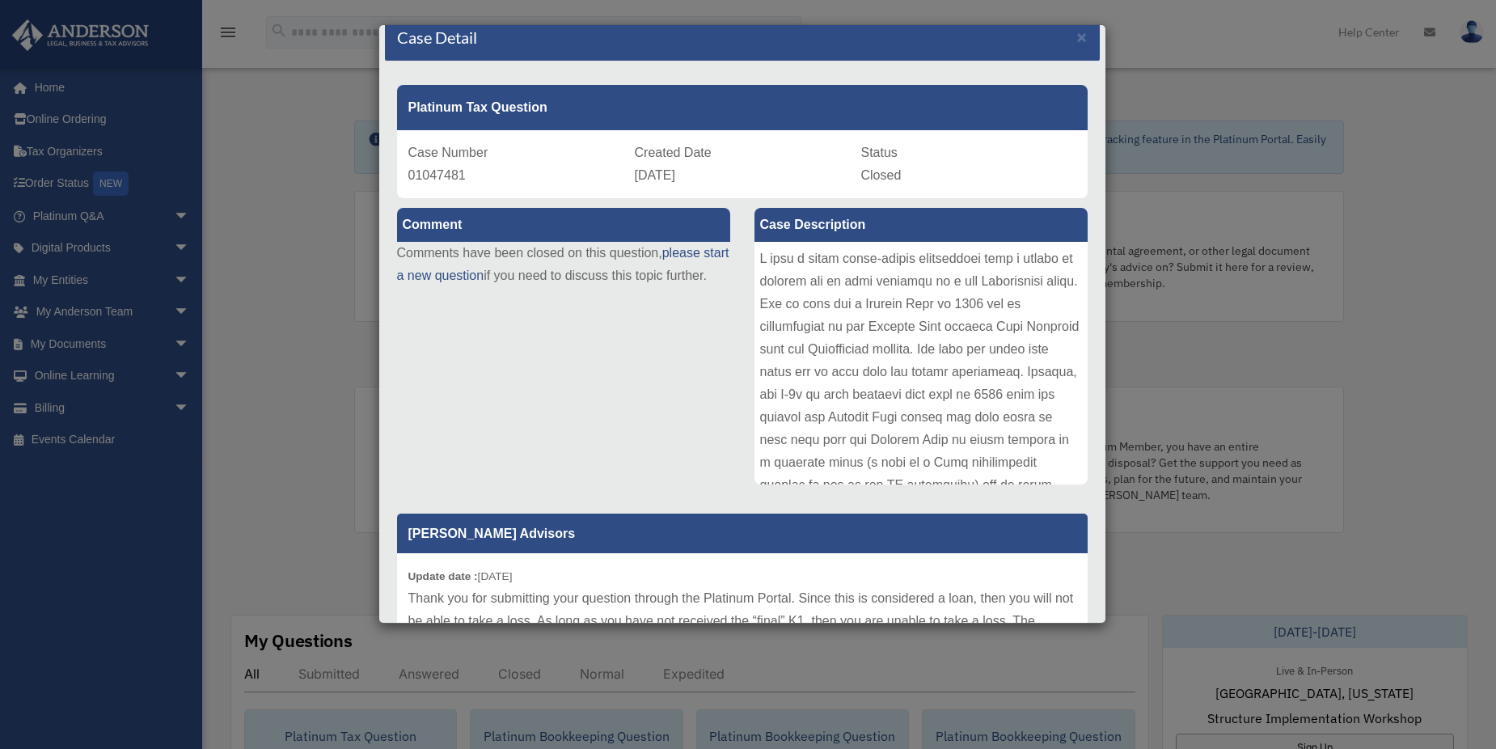
scroll to position [0, 0]
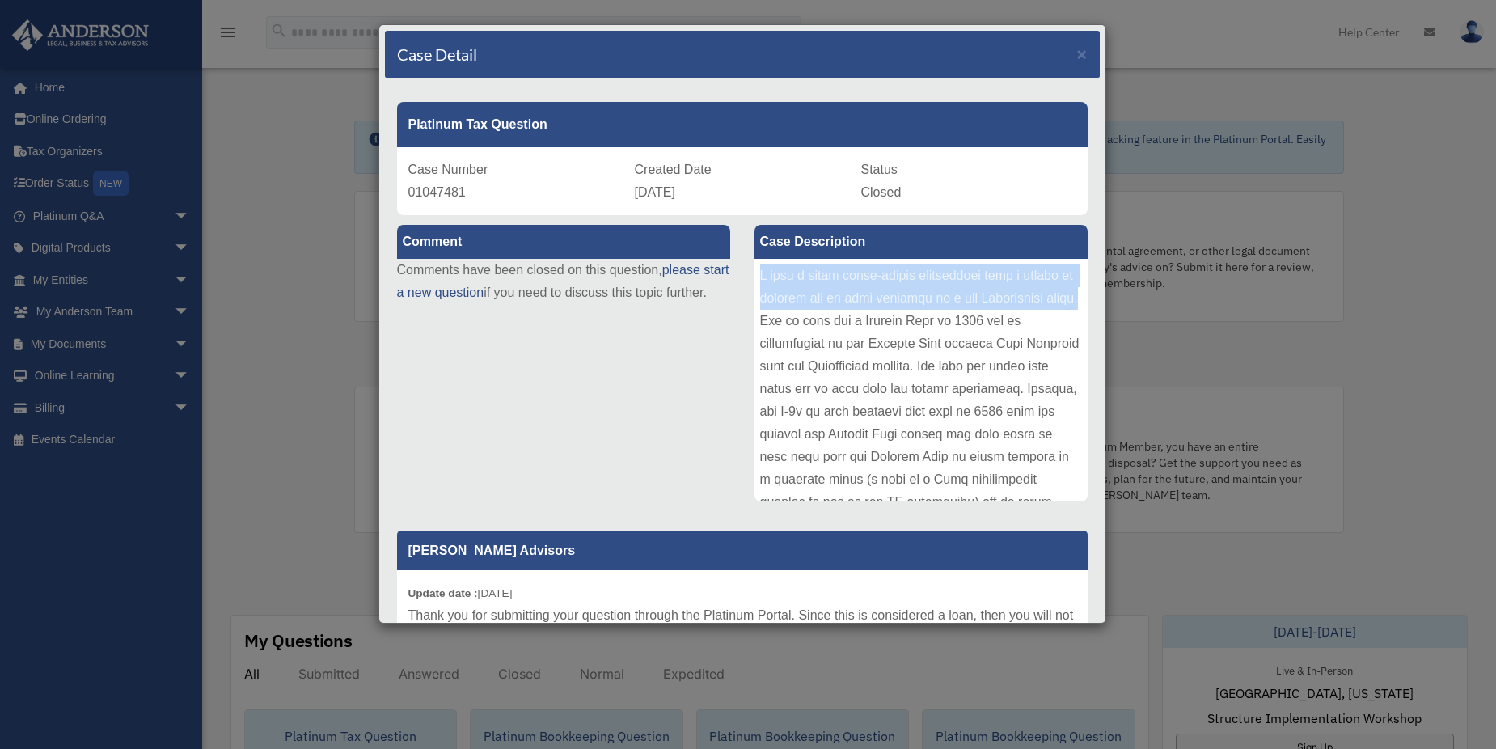
drag, startPoint x: 859, startPoint y: 325, endPoint x: 755, endPoint y: 273, distance: 116.5
click at [755, 273] on div at bounding box center [921, 380] width 333 height 243
copy div "I have a small three-member partnership with a couple of friends and we have in…"
click at [1077, 55] on span "×" at bounding box center [1082, 53] width 11 height 19
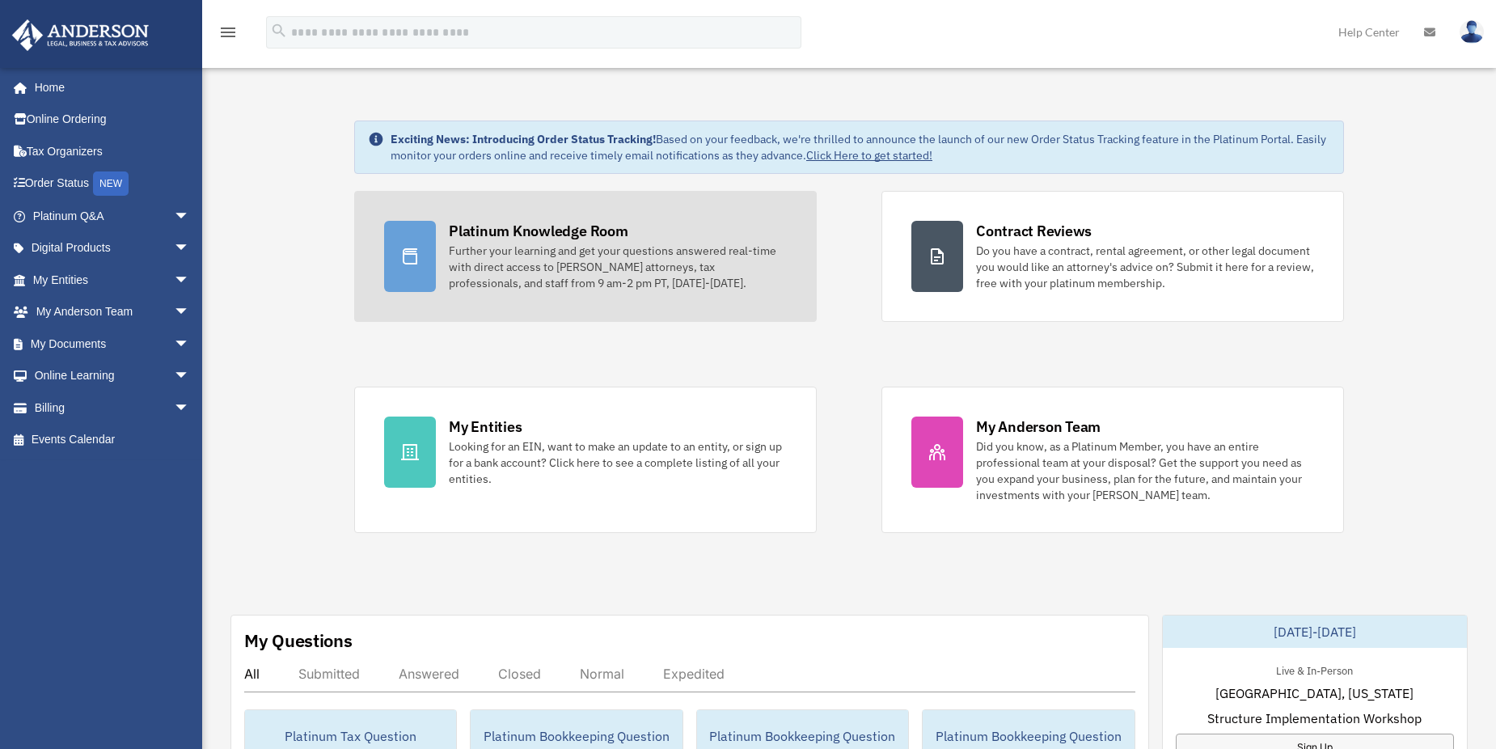
click at [611, 260] on div "Further your learning and get your questions answered real-time with direct acc…" at bounding box center [618, 267] width 338 height 49
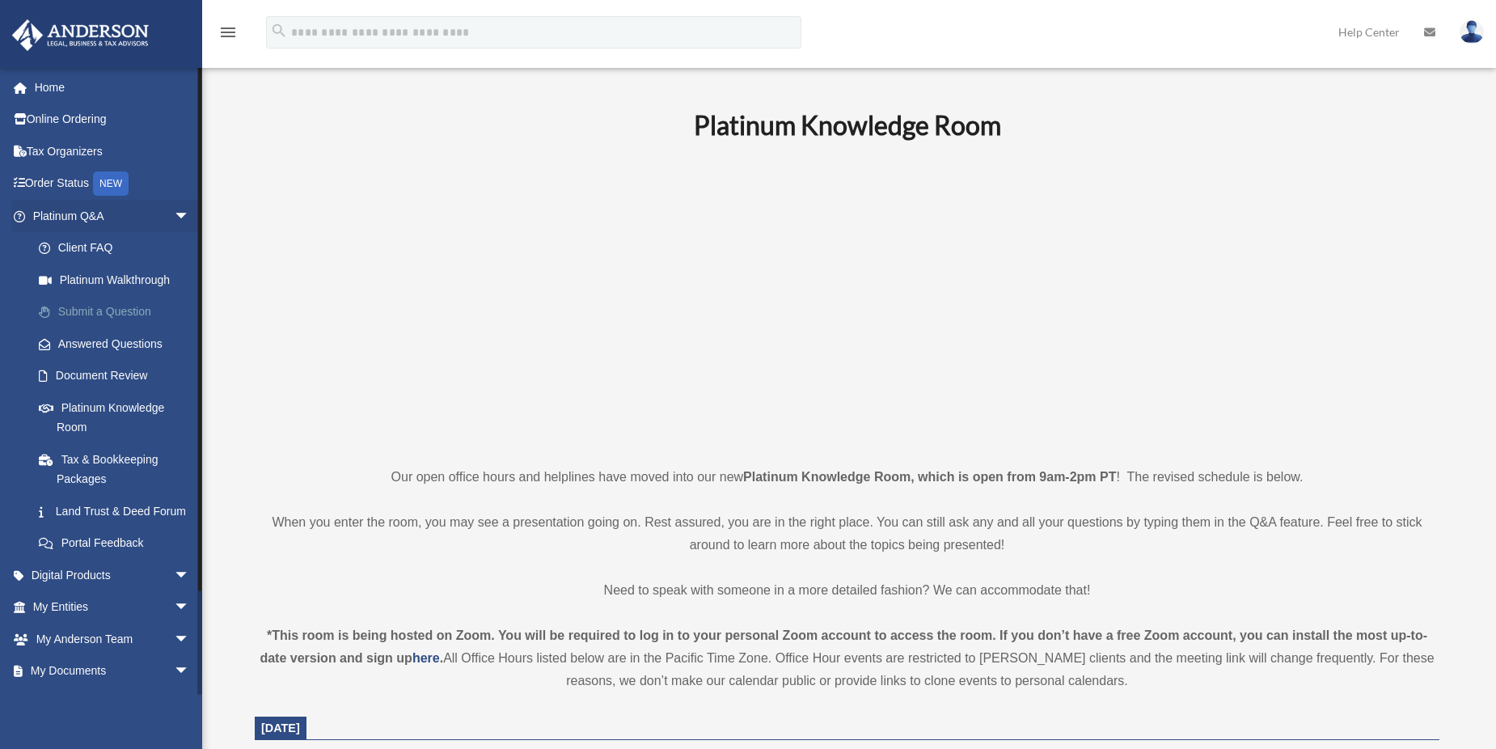
click at [96, 314] on link "Submit a Question" at bounding box center [119, 312] width 192 height 32
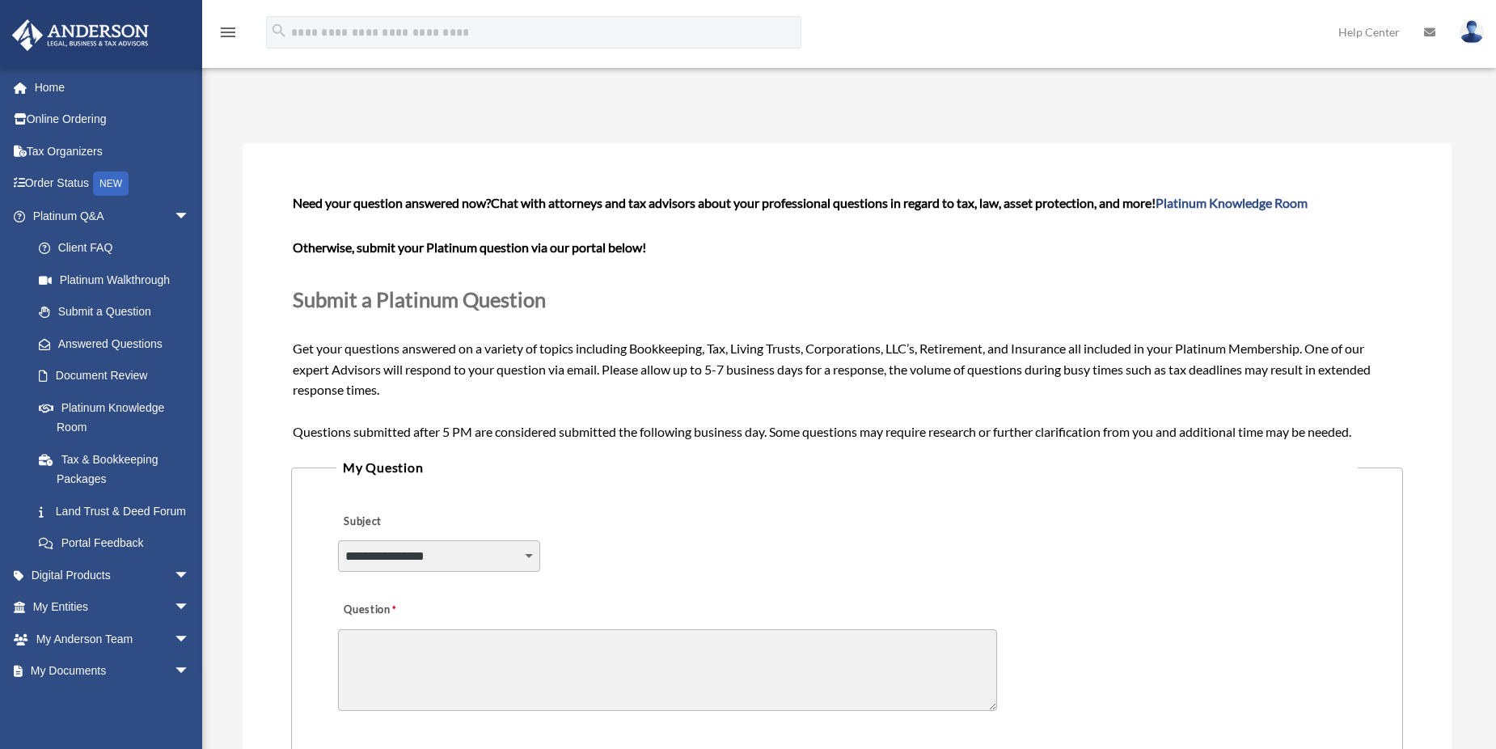
click at [459, 564] on select "**********" at bounding box center [439, 555] width 202 height 31
select select "******"
click at [338, 540] on select "**********" at bounding box center [439, 555] width 202 height 31
click at [539, 638] on textarea "Question" at bounding box center [667, 670] width 659 height 82
paste textarea "**********"
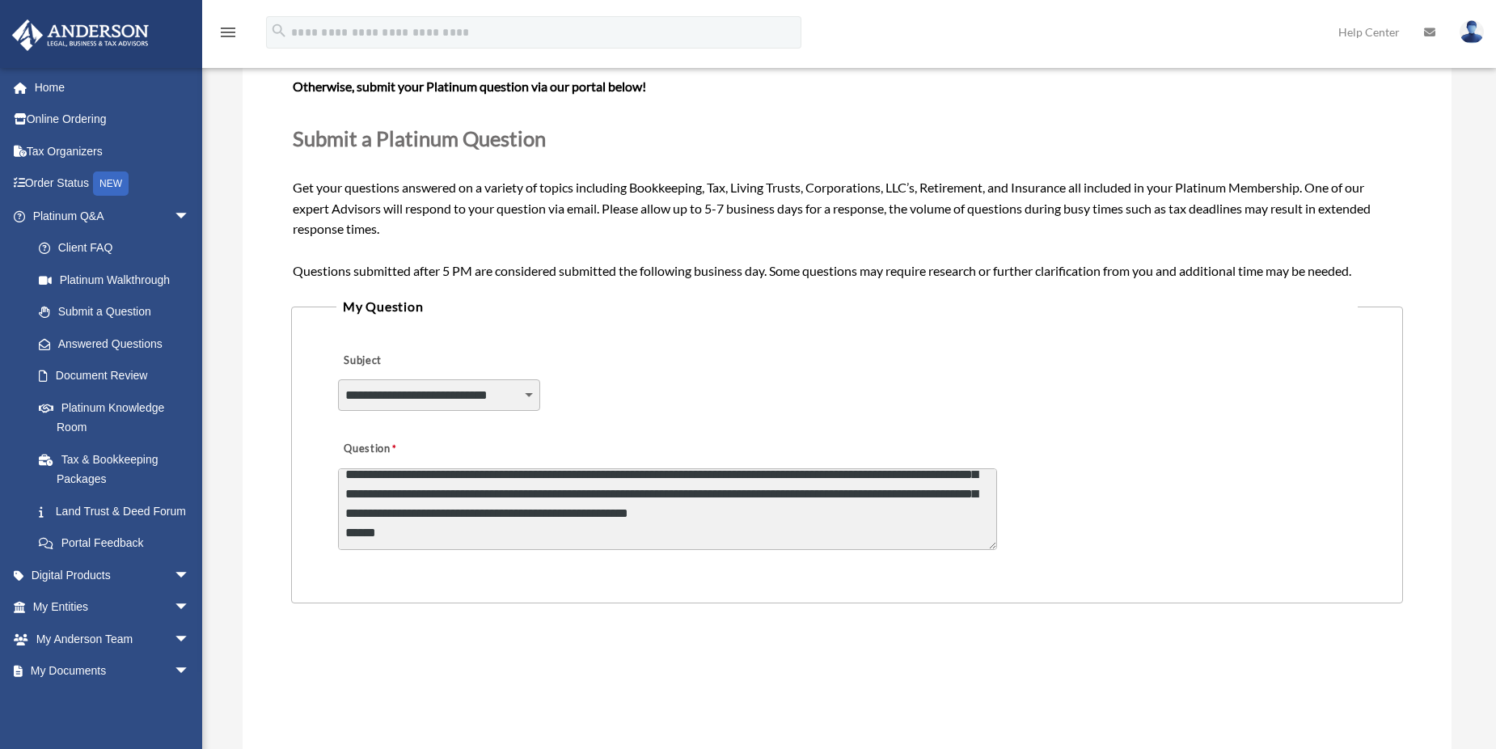
scroll to position [162, 0]
type textarea "**********"
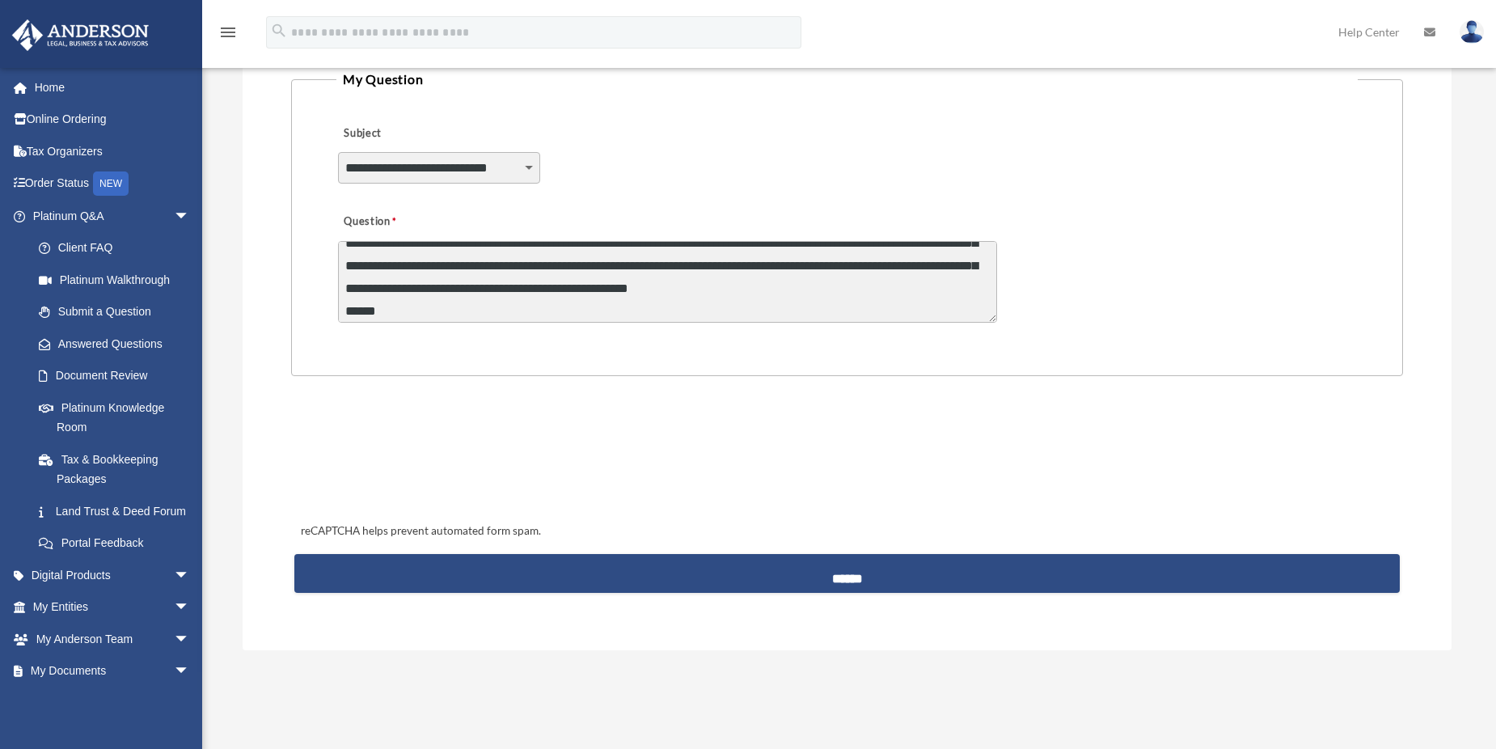
scroll to position [404, 0]
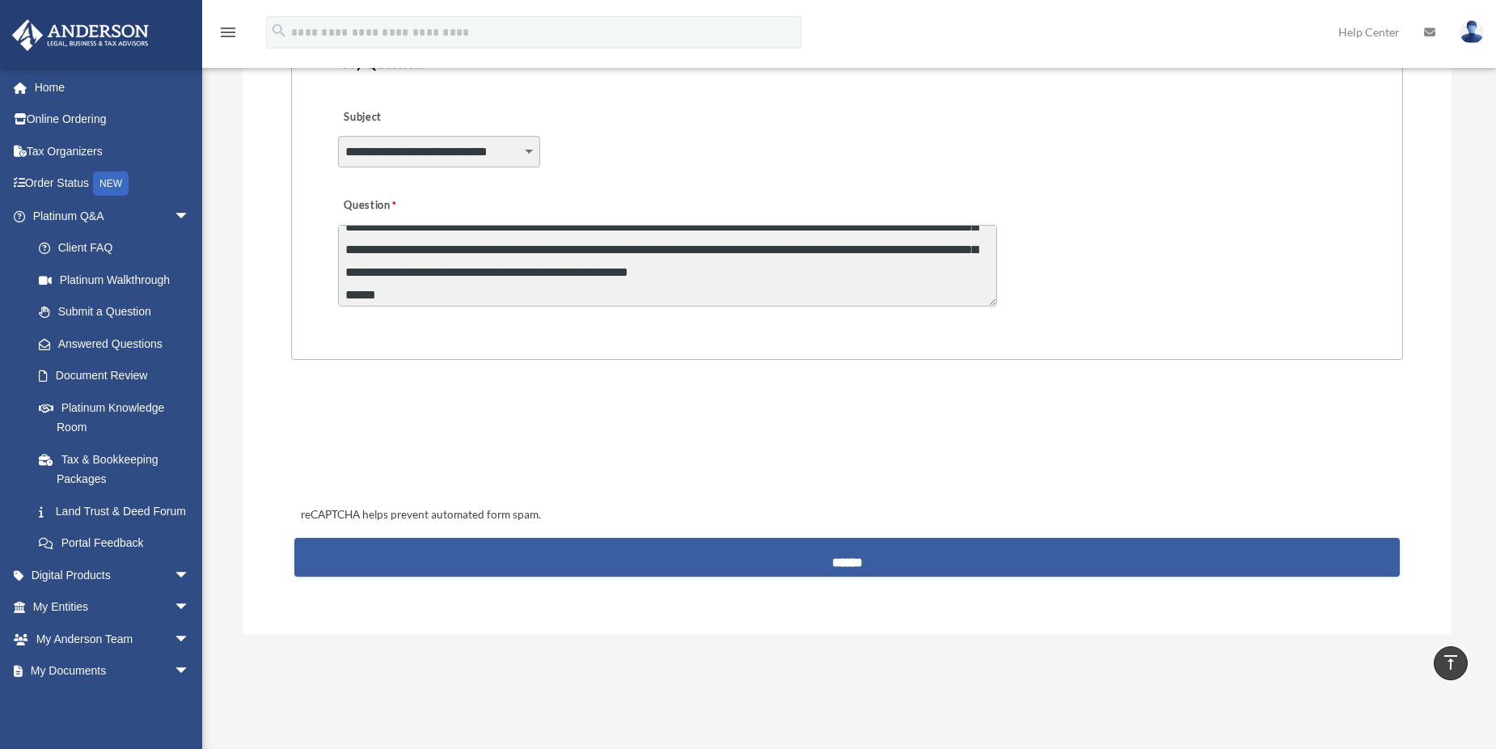
click at [844, 557] on input "******" at bounding box center [847, 557] width 1106 height 39
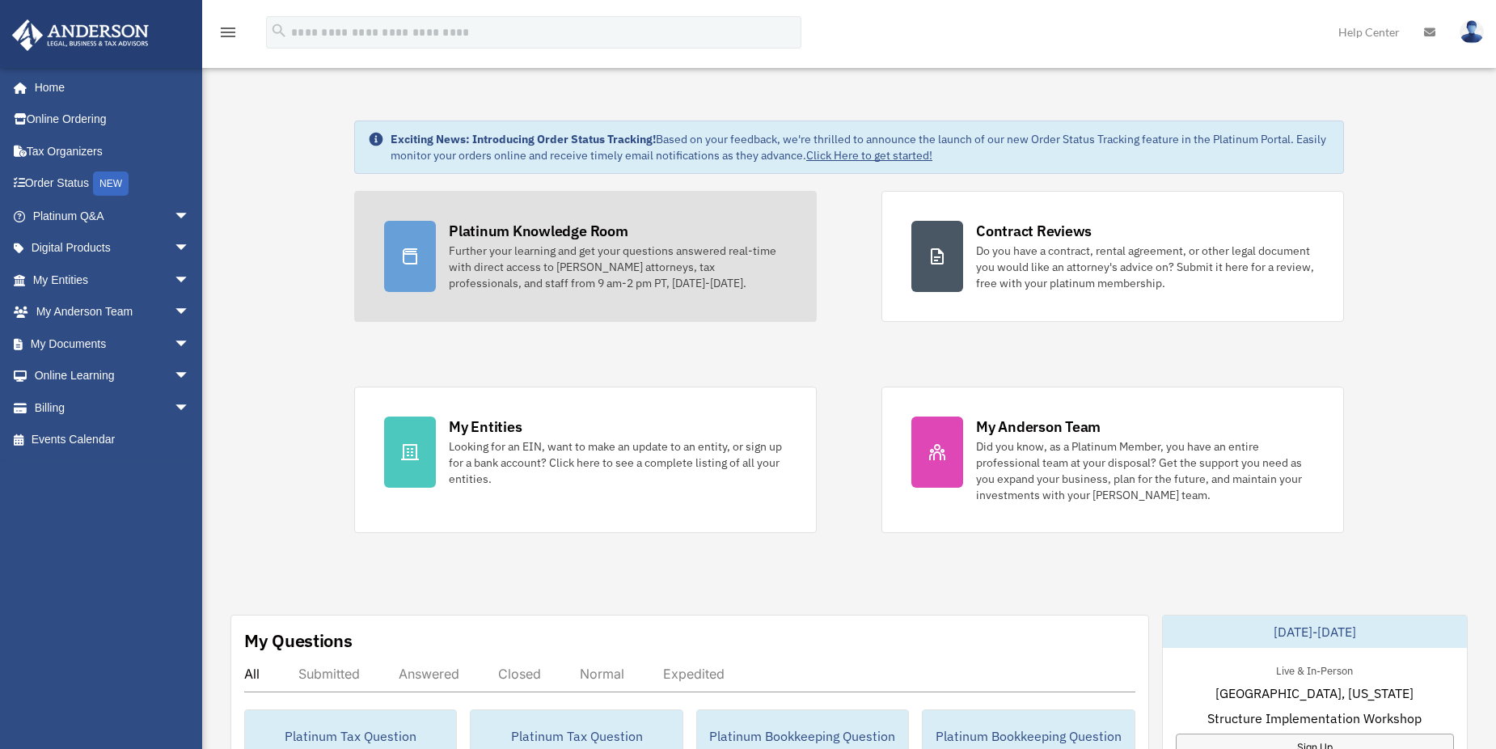
click at [626, 239] on div "Platinum Knowledge Room" at bounding box center [539, 231] width 180 height 20
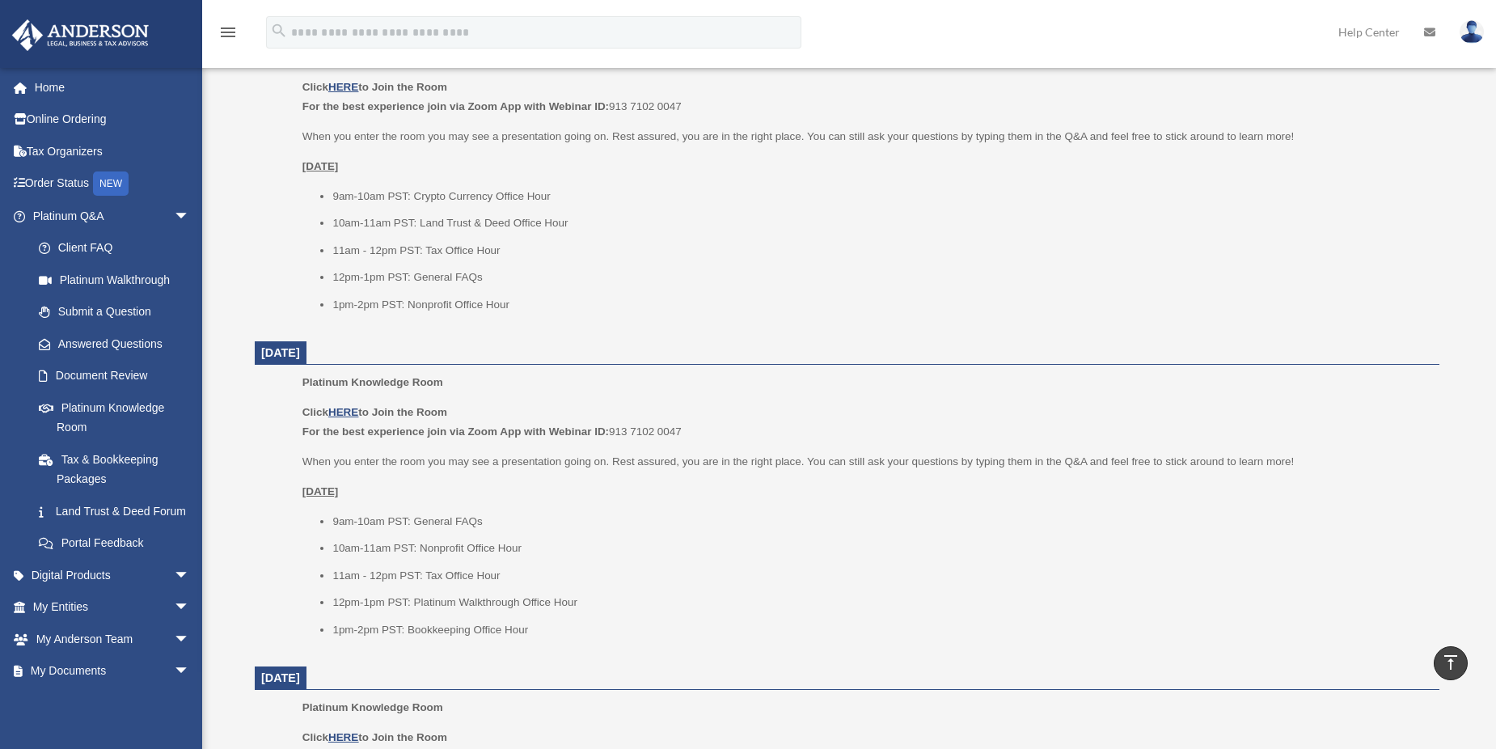
scroll to position [728, 0]
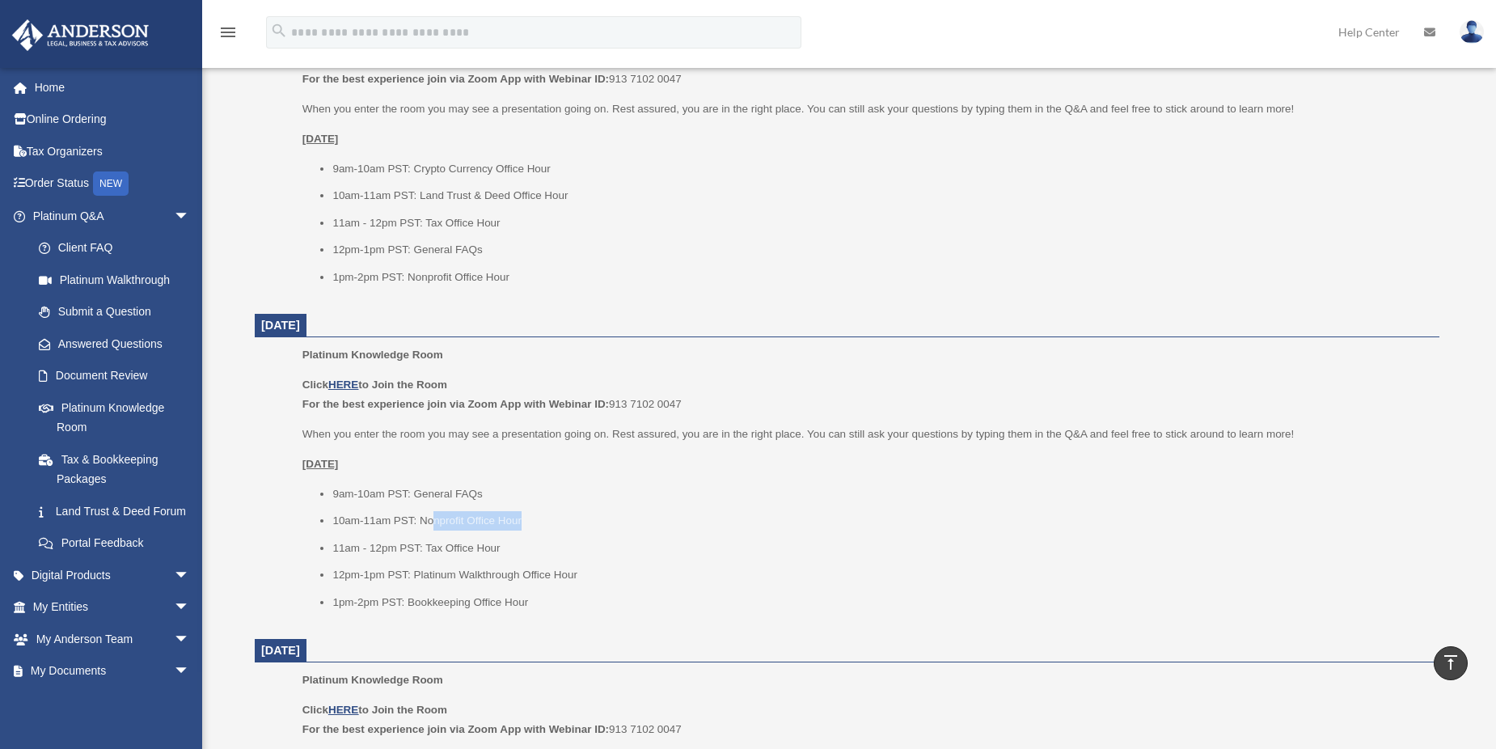
drag, startPoint x: 430, startPoint y: 524, endPoint x: 526, endPoint y: 514, distance: 96.0
click at [526, 514] on li "10am-11am PST: Nonprofit Office Hour" at bounding box center [880, 520] width 1096 height 19
drag, startPoint x: 526, startPoint y: 514, endPoint x: 479, endPoint y: 517, distance: 47.0
click at [526, 514] on li "10am-11am PST: Nonprofit Office Hour" at bounding box center [880, 520] width 1096 height 19
click at [464, 517] on li "10am-11am PST: Nonprofit Office Hour" at bounding box center [880, 520] width 1096 height 19
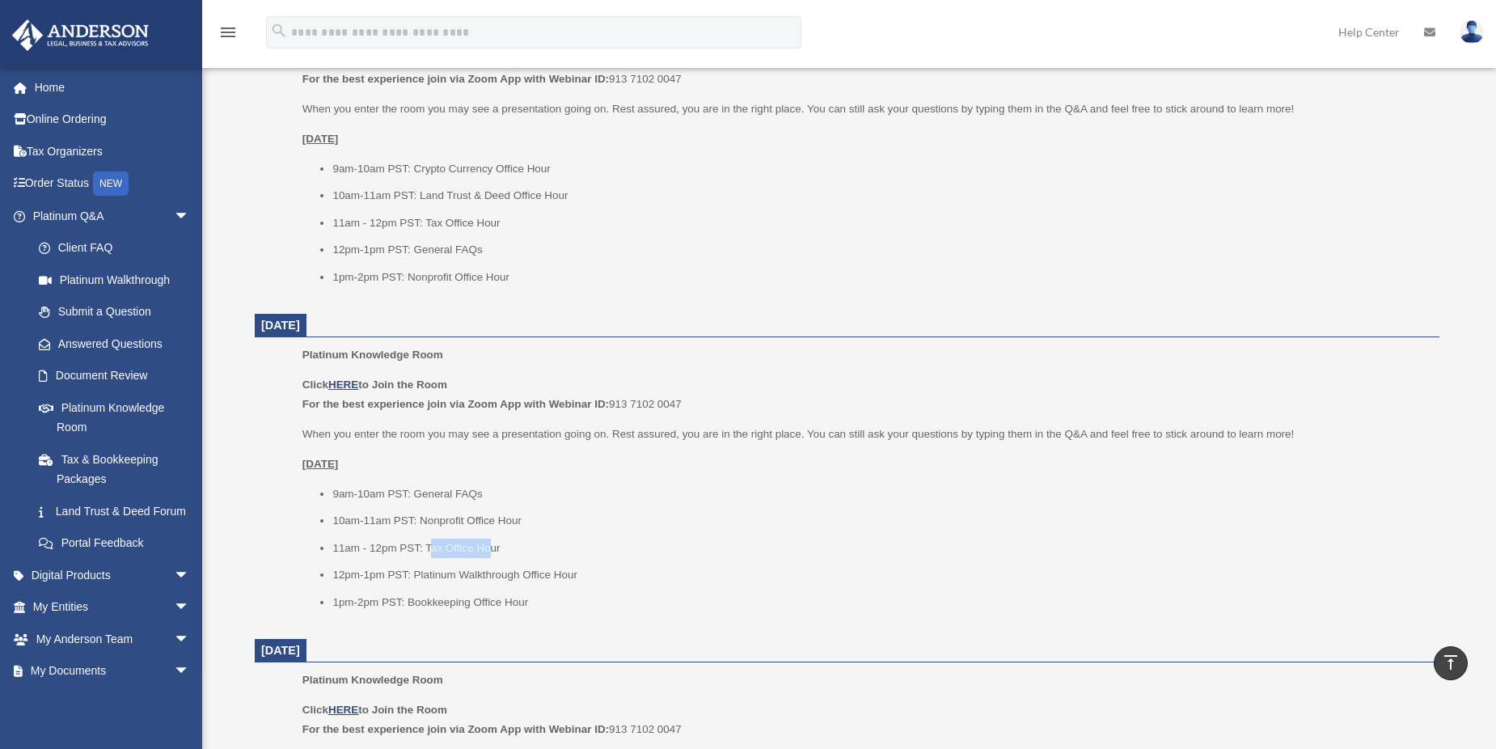
drag, startPoint x: 430, startPoint y: 547, endPoint x: 493, endPoint y: 539, distance: 62.7
click at [493, 539] on li "11am - 12pm PST: Tax Office Hour" at bounding box center [880, 548] width 1096 height 19
drag, startPoint x: 493, startPoint y: 539, endPoint x: 645, endPoint y: 543, distance: 152.1
click at [645, 543] on li "11am - 12pm PST: Tax Office Hour" at bounding box center [880, 548] width 1096 height 19
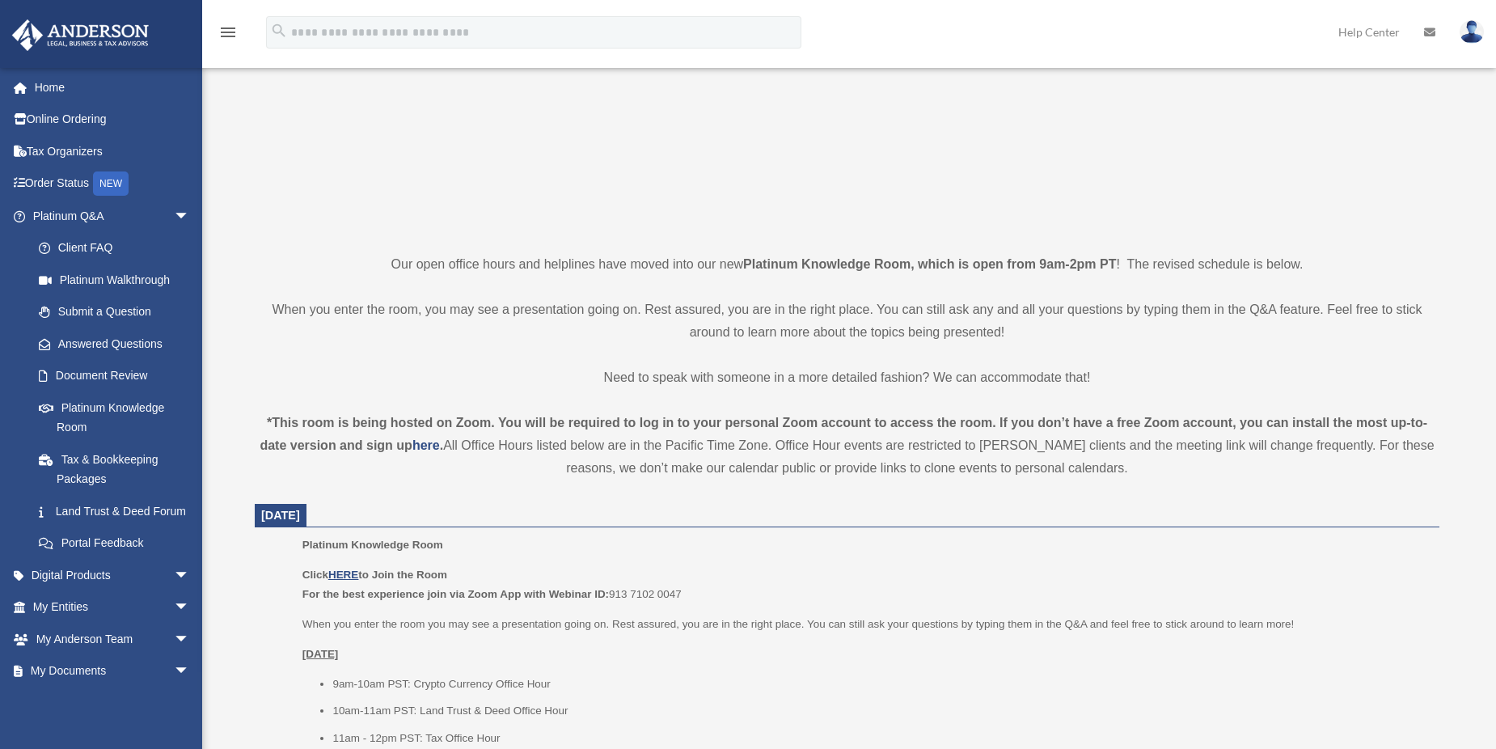
scroll to position [324, 0]
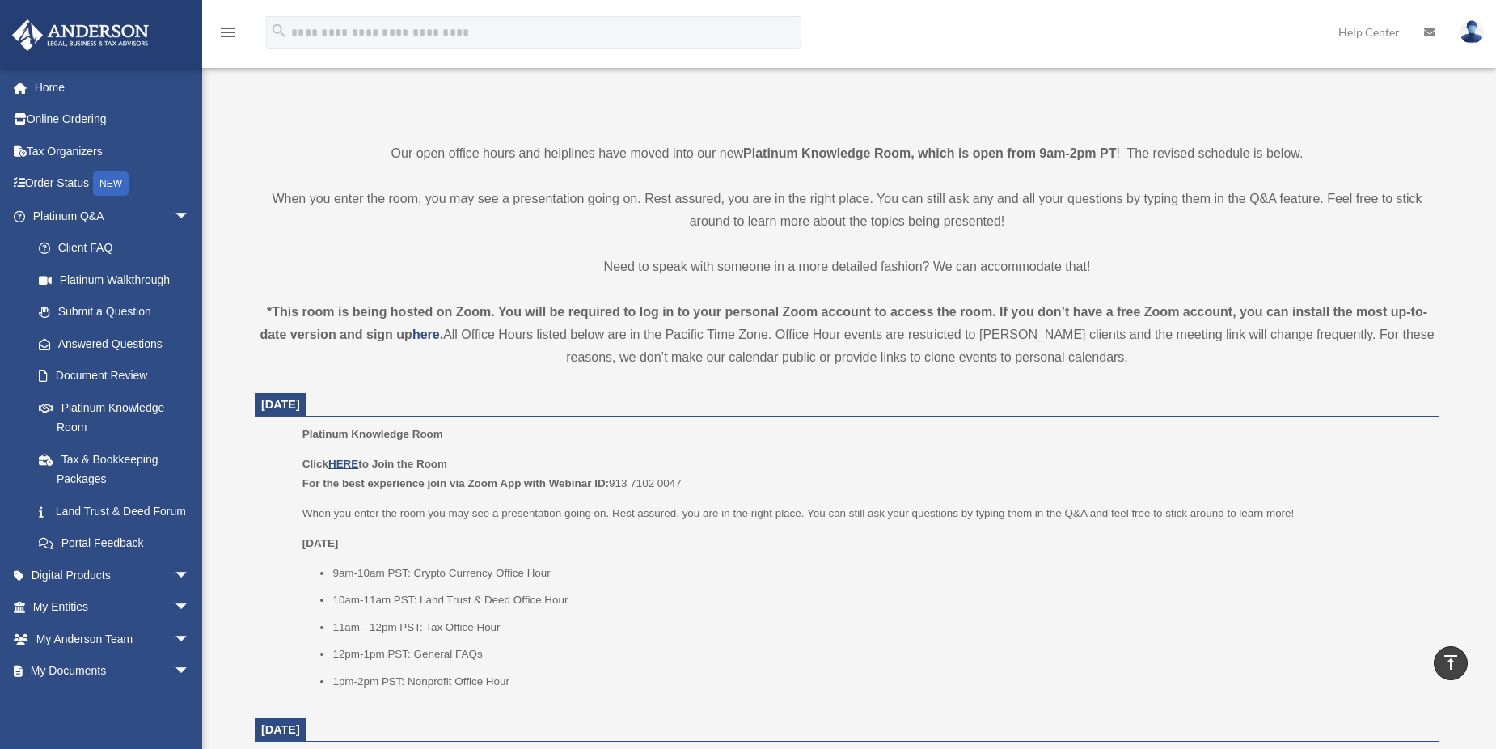
click at [965, 573] on li "9am-10am PST: Crypto Currency Office Hour" at bounding box center [880, 573] width 1096 height 19
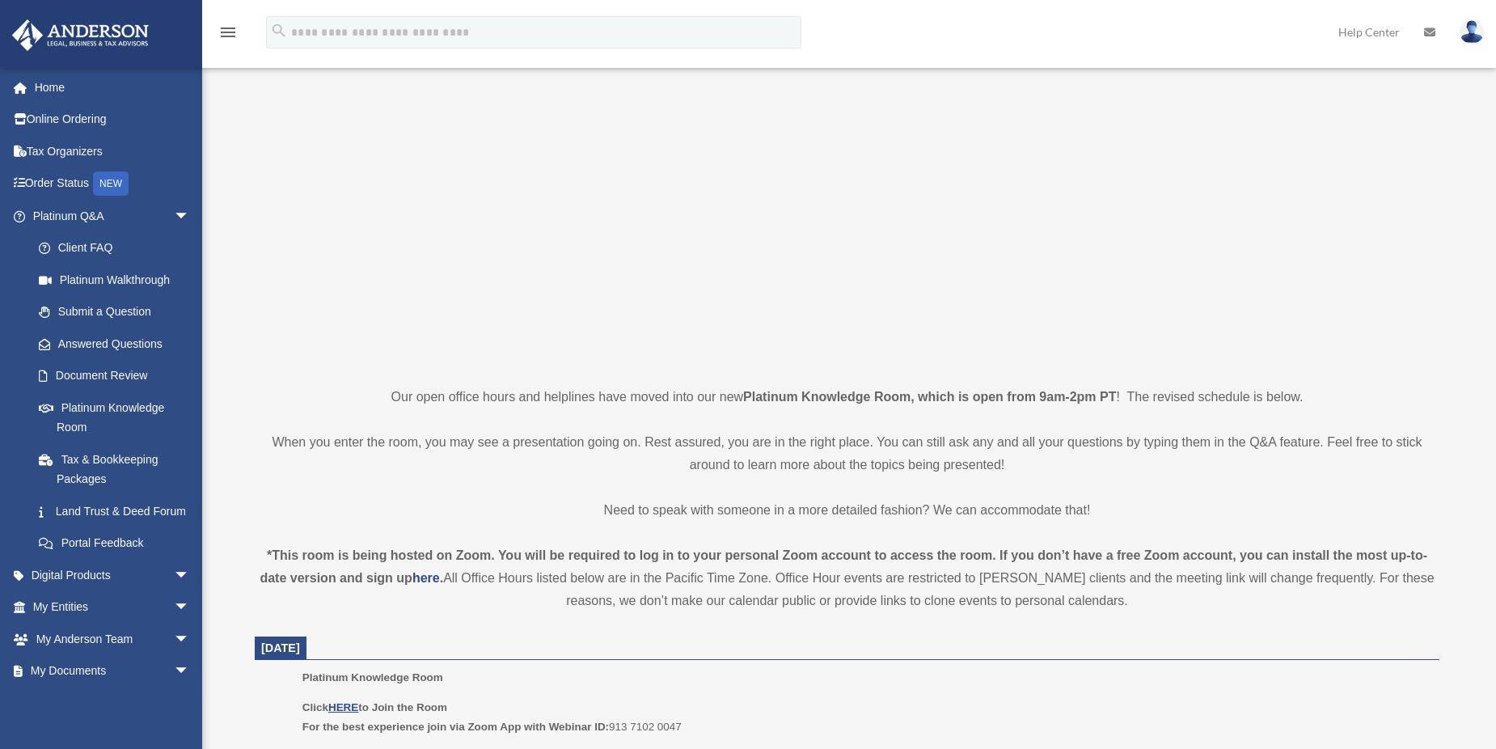
scroll to position [81, 0]
